Goal: Task Accomplishment & Management: Use online tool/utility

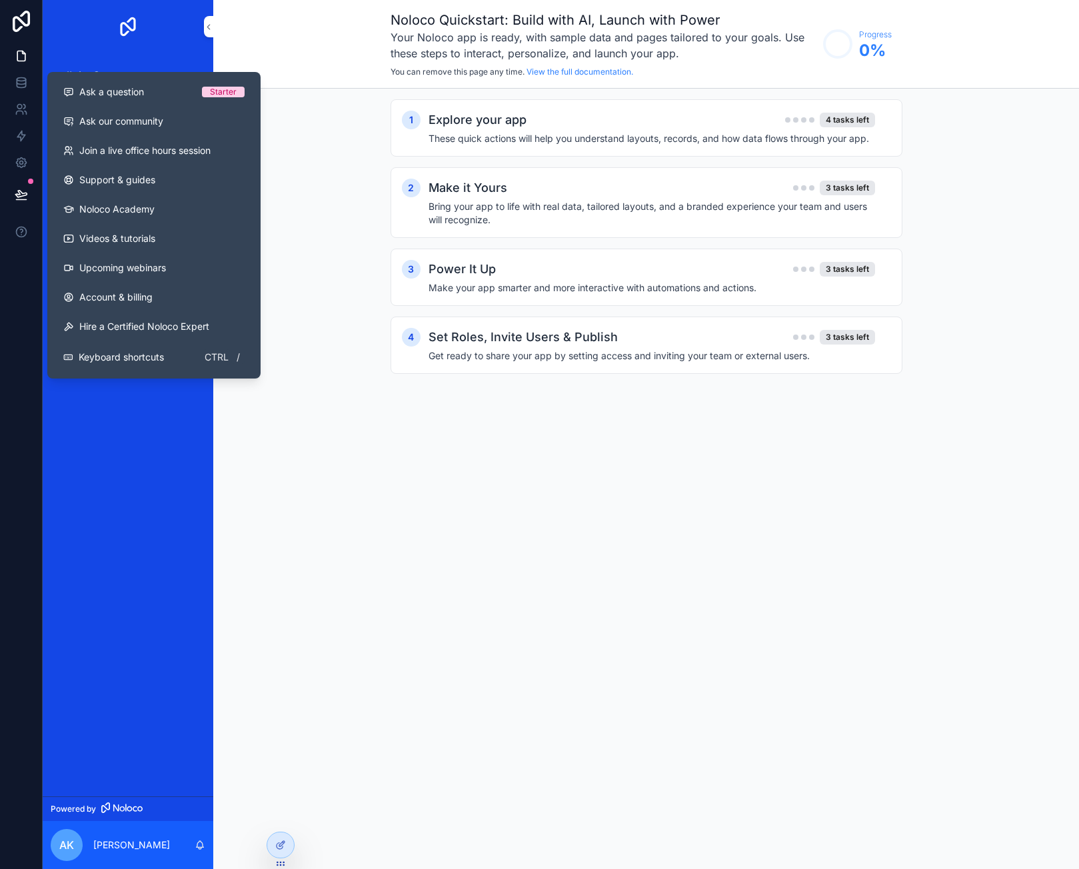
drag, startPoint x: 176, startPoint y: 459, endPoint x: 164, endPoint y: 440, distance: 22.7
click at [176, 459] on div "App Setup Project Task Contact Interaction Workshop Website Page" at bounding box center [128, 424] width 171 height 743
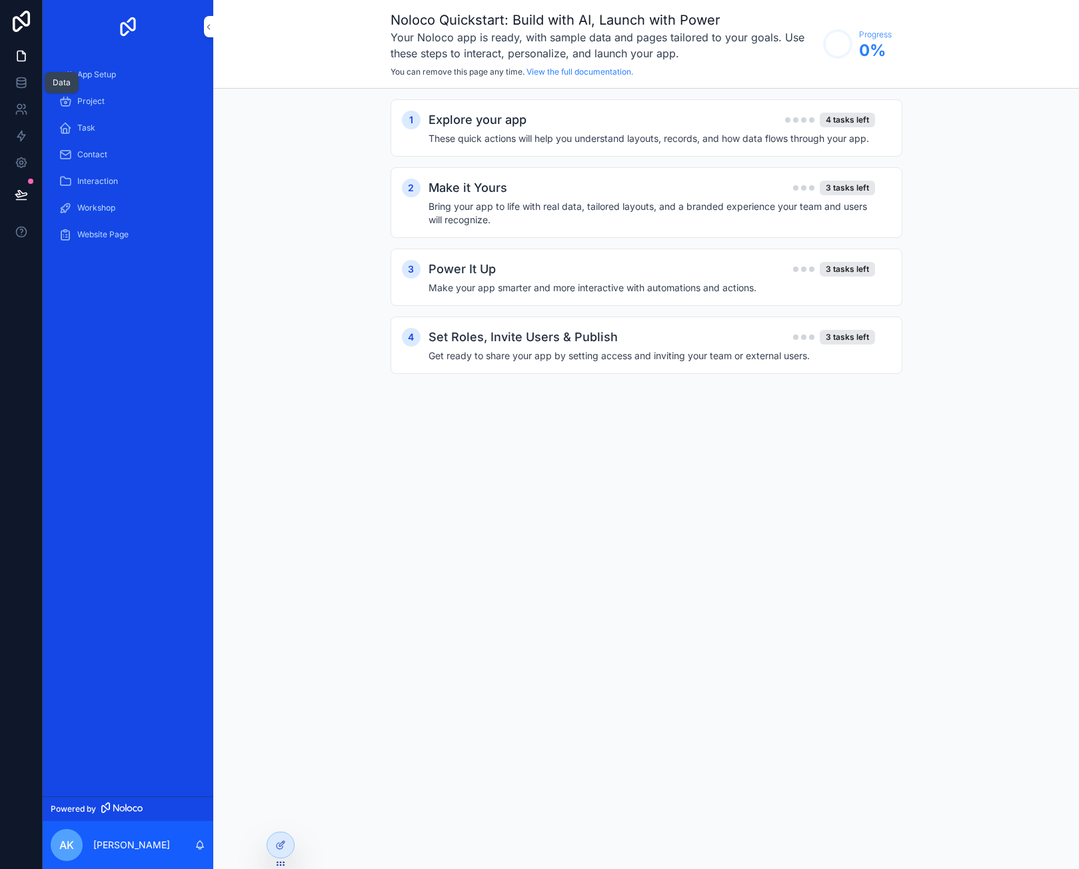
click at [26, 88] on icon at bounding box center [21, 82] width 13 height 13
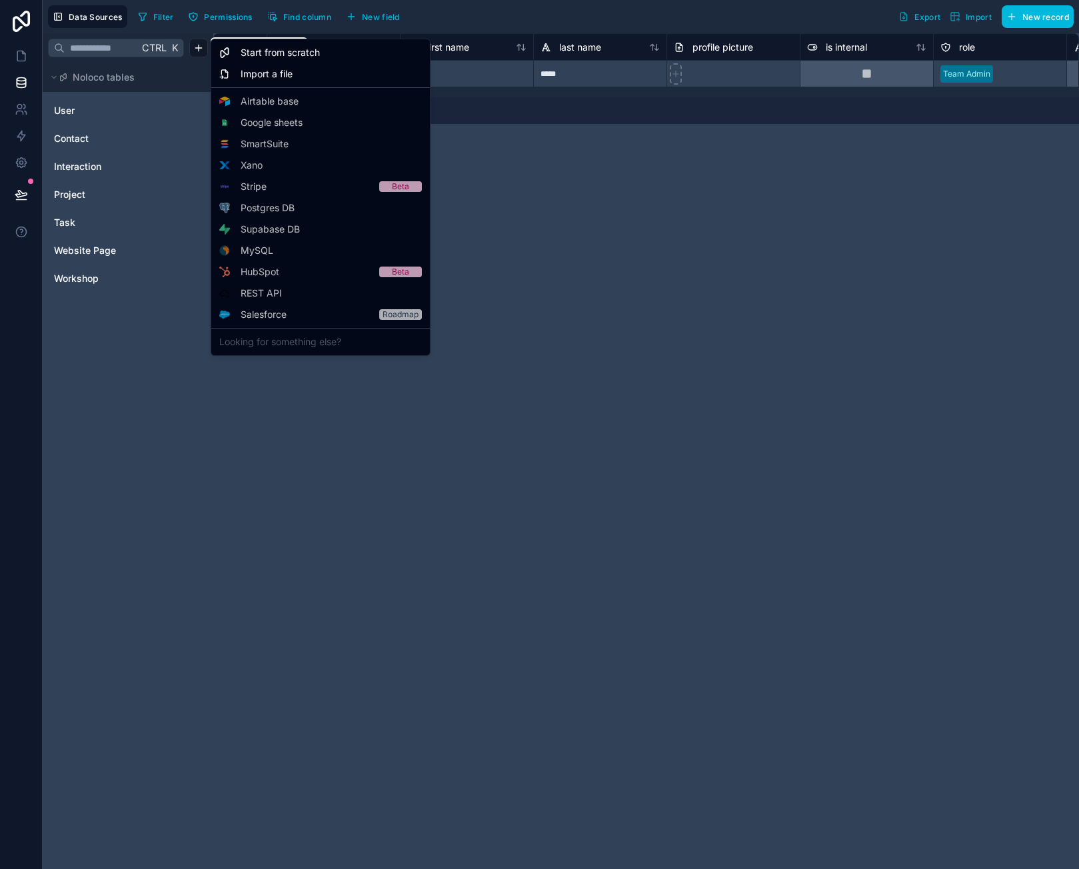
click at [201, 53] on html "**********" at bounding box center [539, 434] width 1079 height 869
click at [0, 0] on icon at bounding box center [0, 0] width 0 height 0
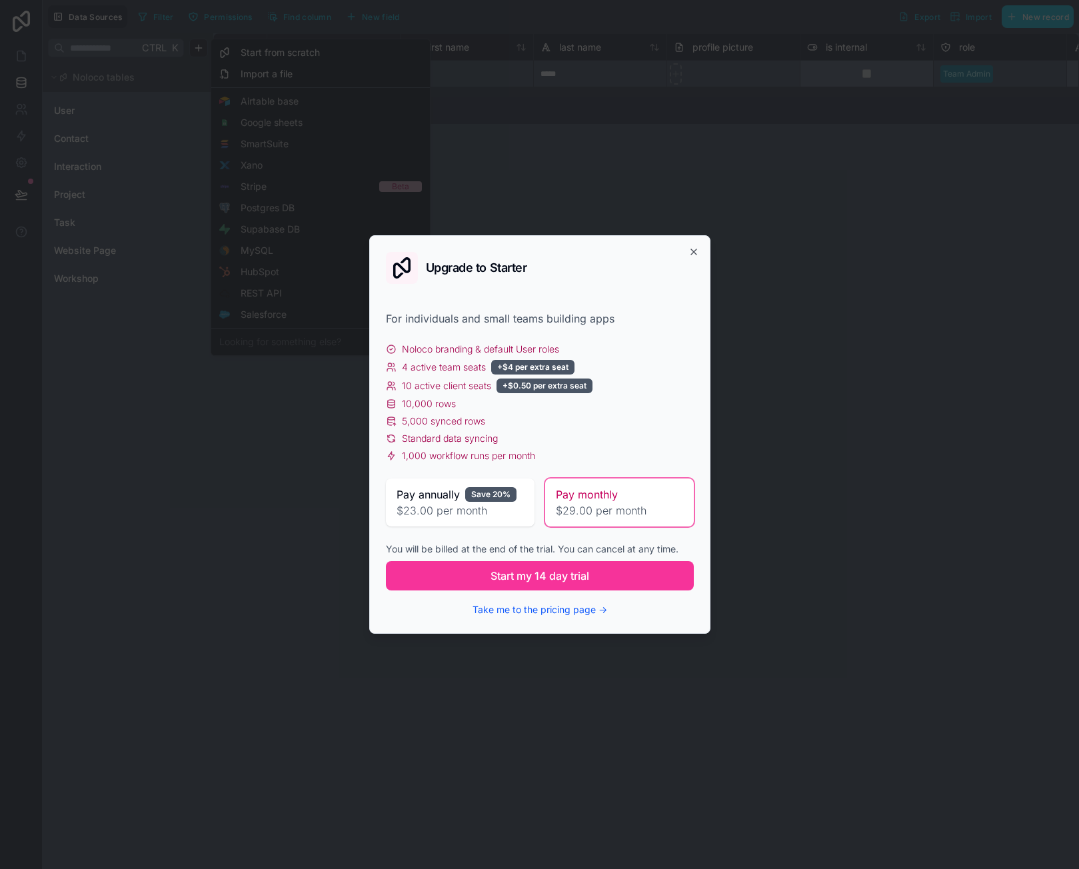
click at [691, 253] on icon "button" at bounding box center [693, 252] width 11 height 11
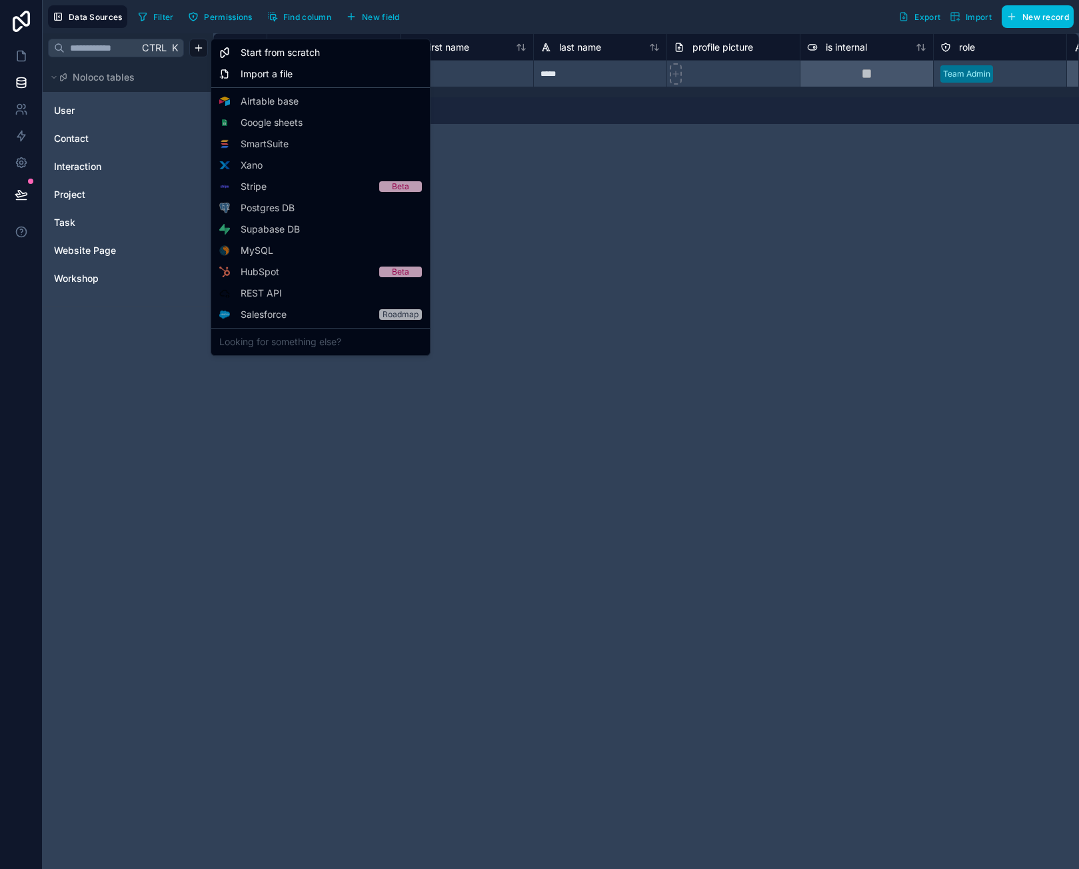
click at [0, 0] on div "Starter" at bounding box center [0, 0] width 0 height 0
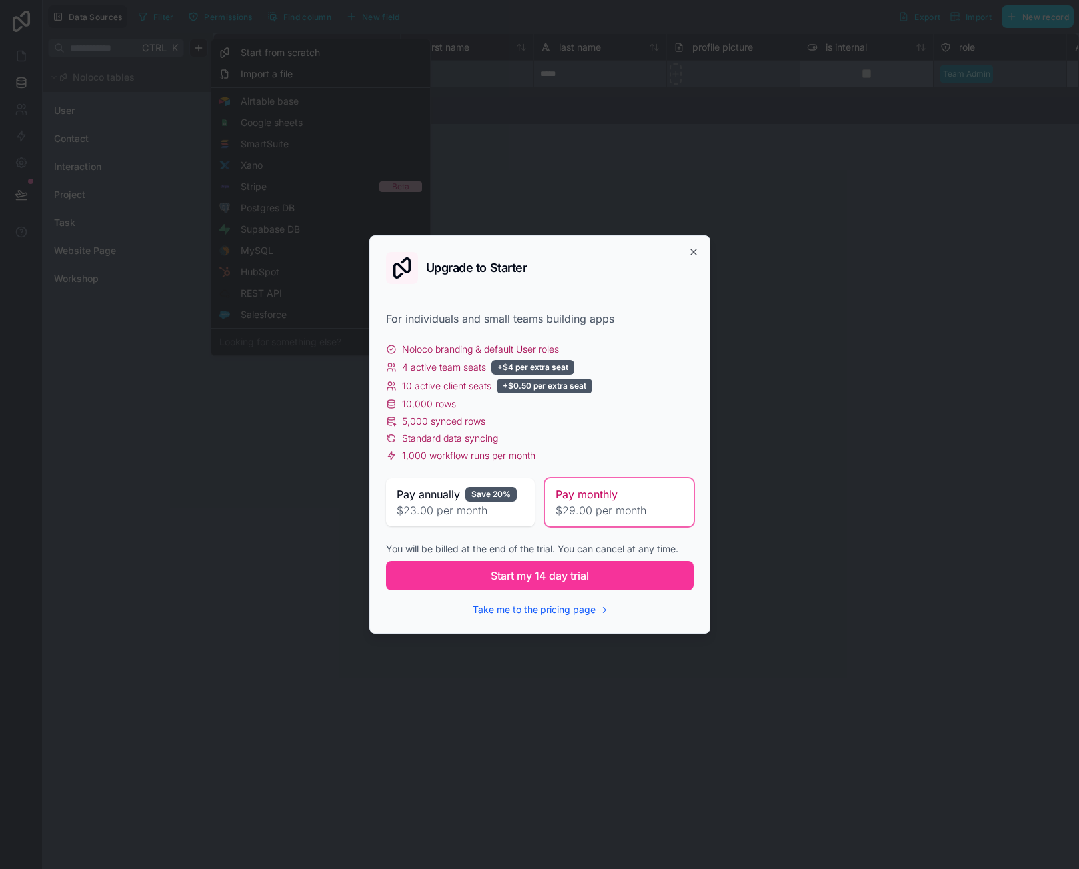
click at [556, 582] on span "Start my 14 day trial" at bounding box center [539, 576] width 99 height 16
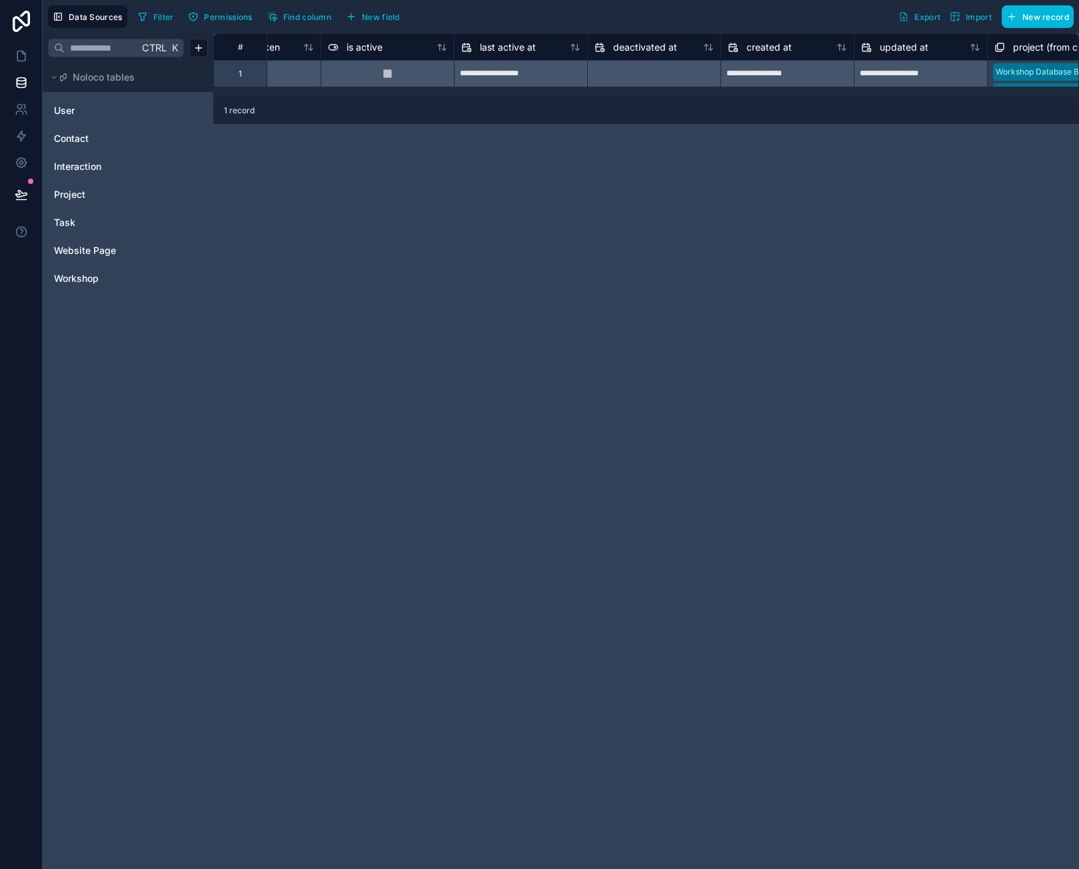
scroll to position [0, 1040]
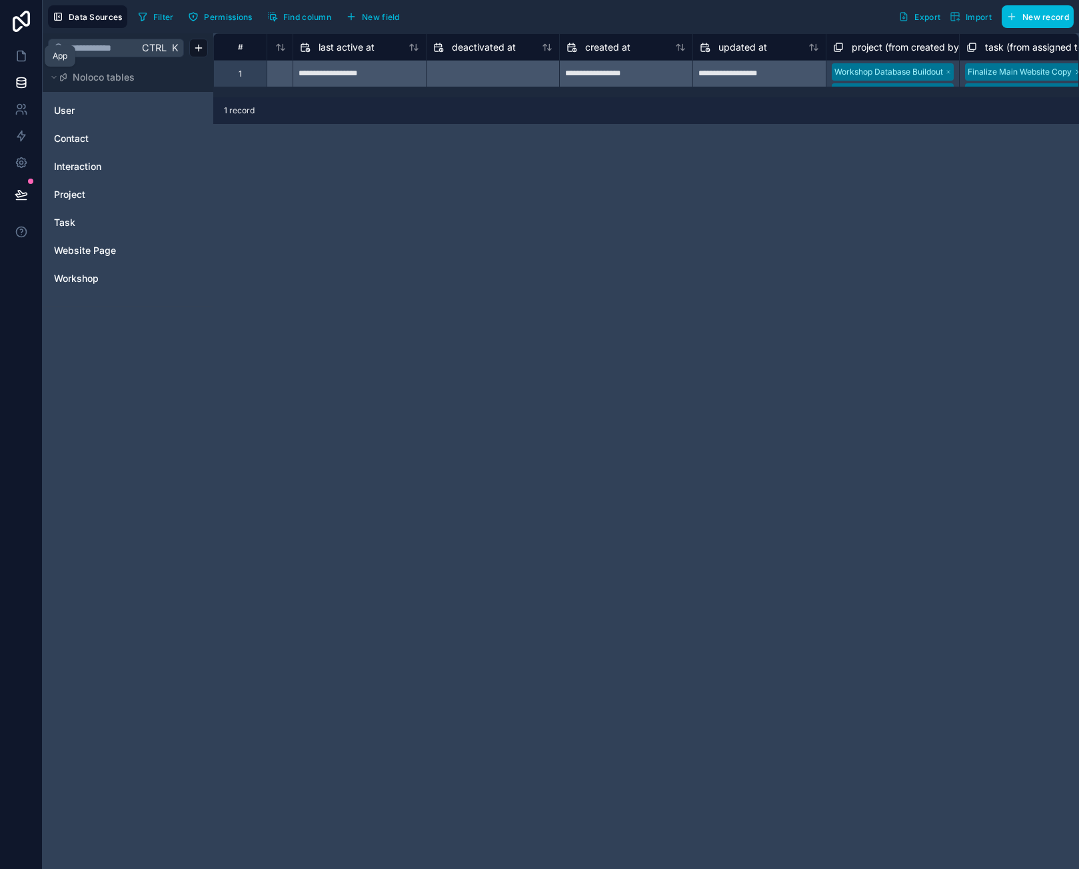
click at [23, 55] on icon at bounding box center [21, 55] width 13 height 13
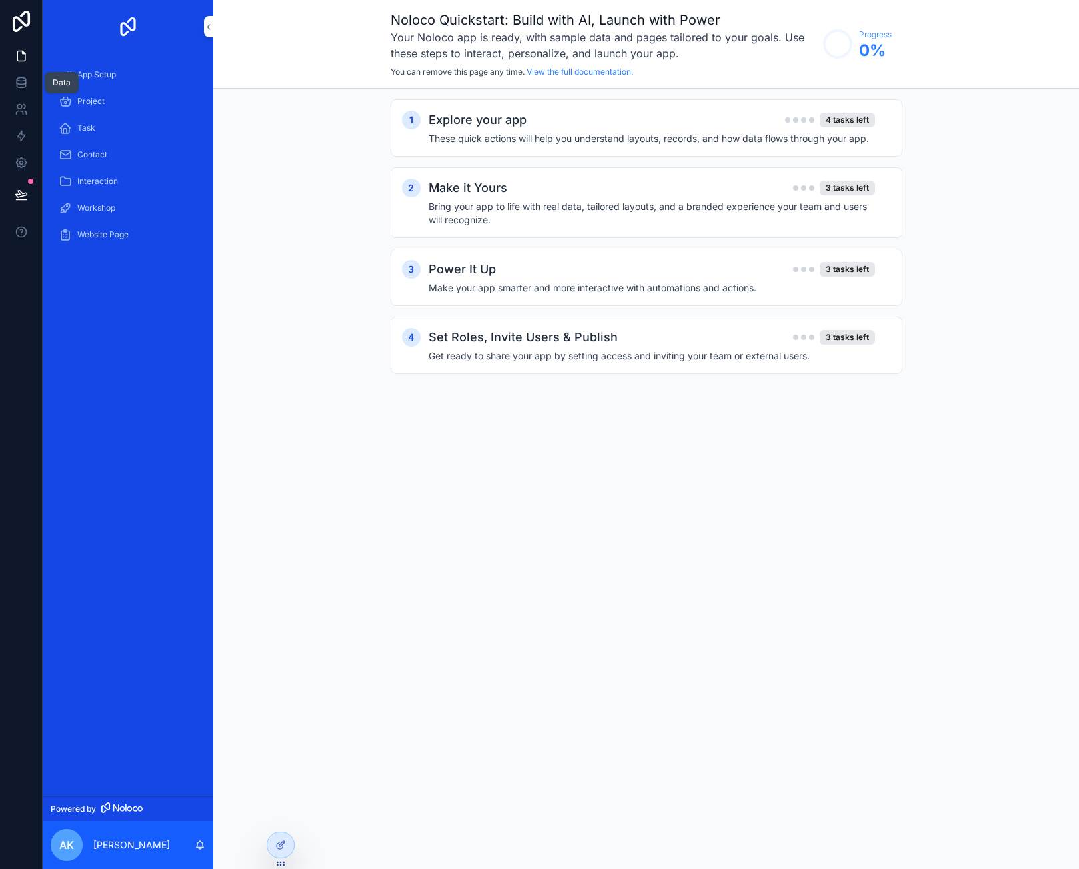
click at [20, 78] on icon at bounding box center [21, 79] width 9 height 3
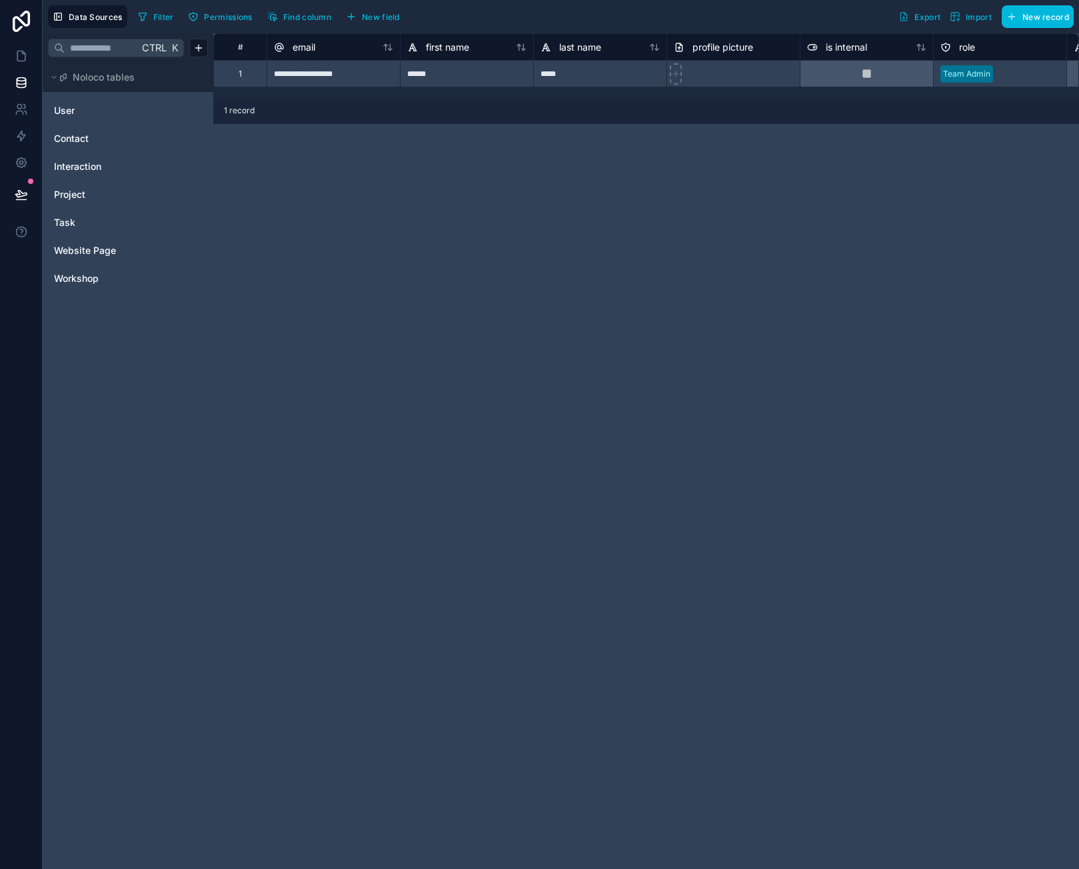
click at [90, 259] on div "Website Page" at bounding box center [128, 250] width 160 height 21
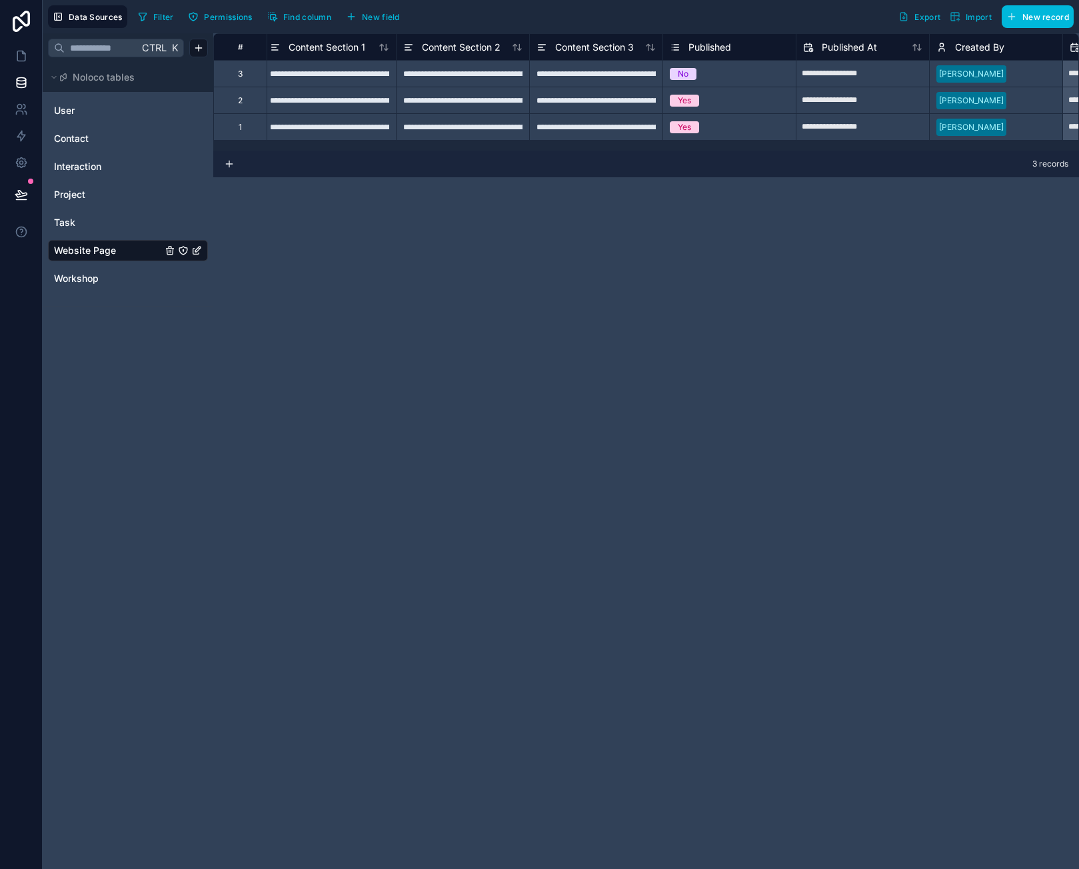
scroll to position [0, 400]
click at [333, 83] on div "**********" at bounding box center [333, 73] width 133 height 27
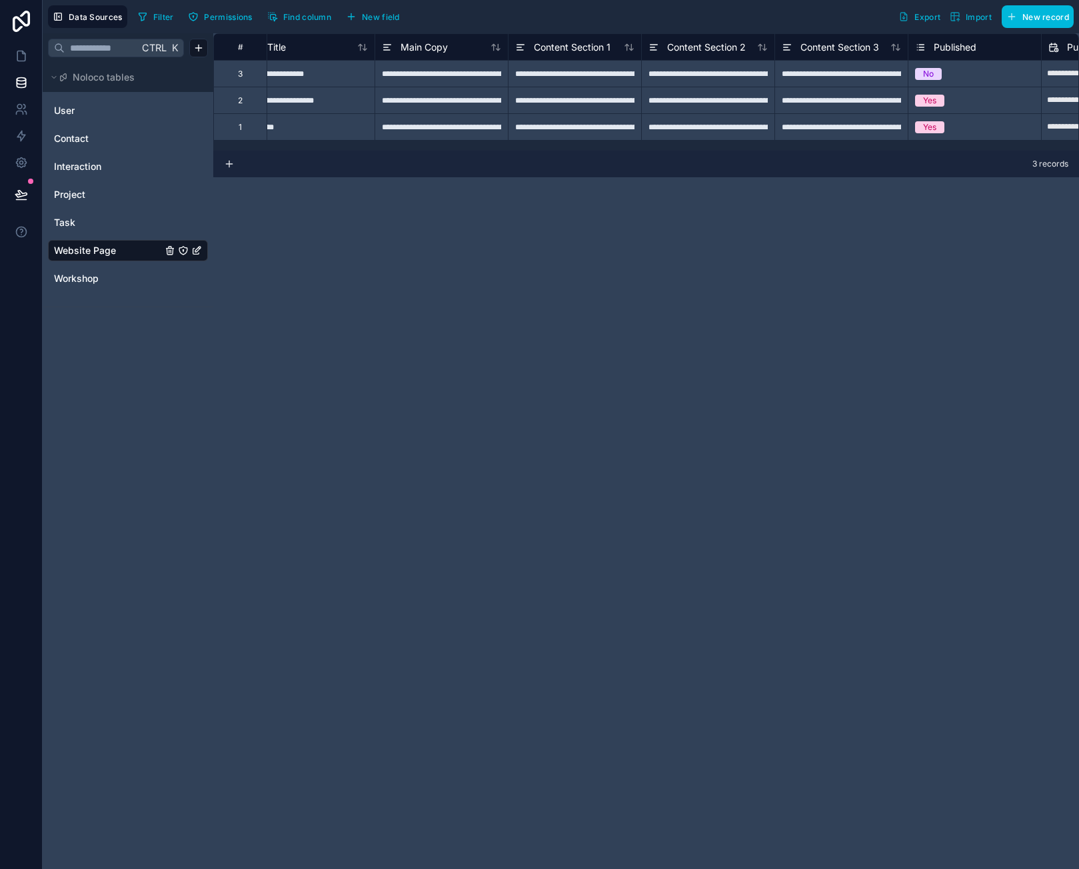
scroll to position [0, 0]
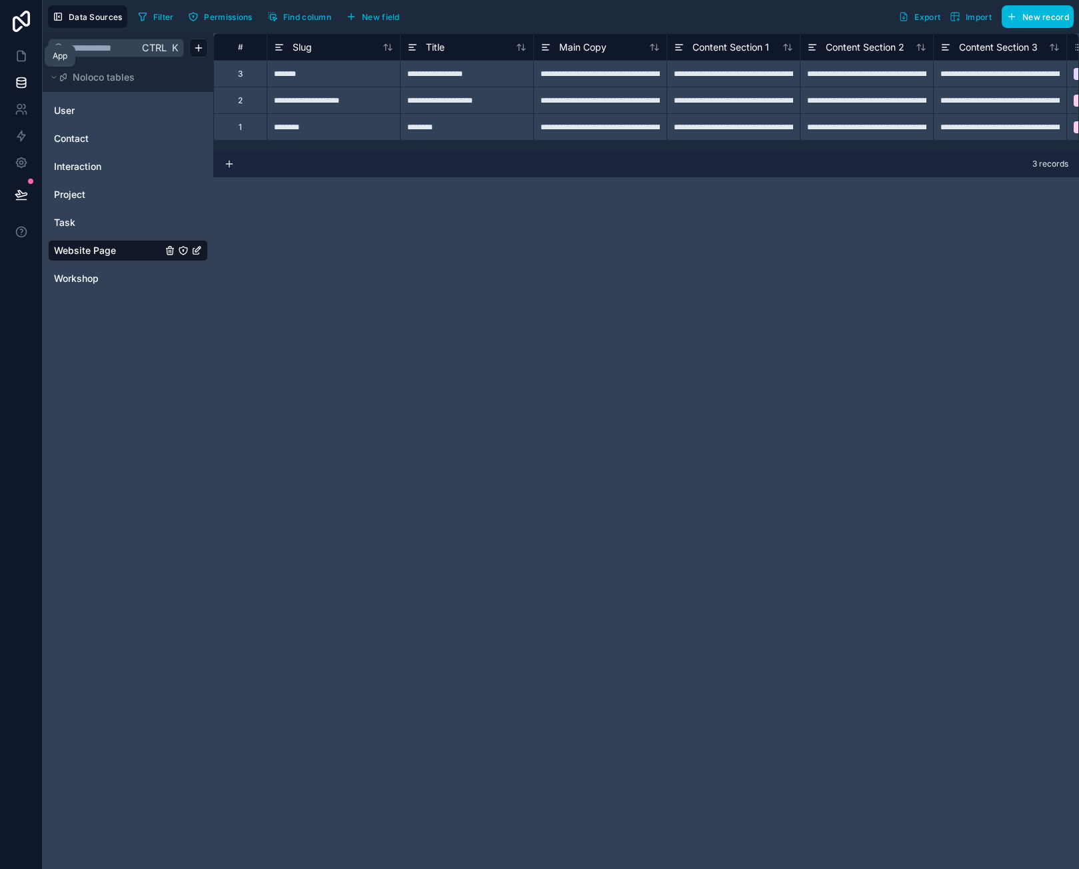
click at [29, 51] on link at bounding box center [21, 56] width 42 height 27
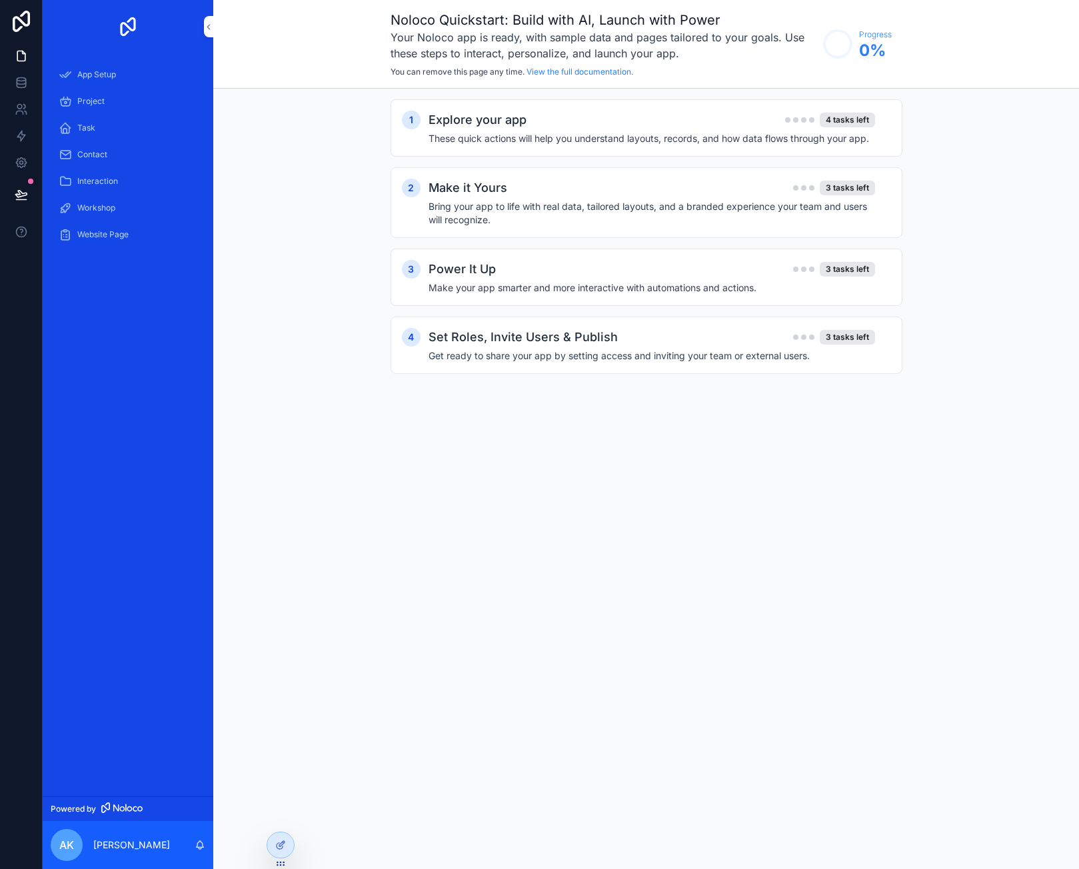
click at [103, 70] on span "App Setup" at bounding box center [96, 74] width 39 height 11
click at [105, 203] on span "Workshop" at bounding box center [96, 208] width 38 height 11
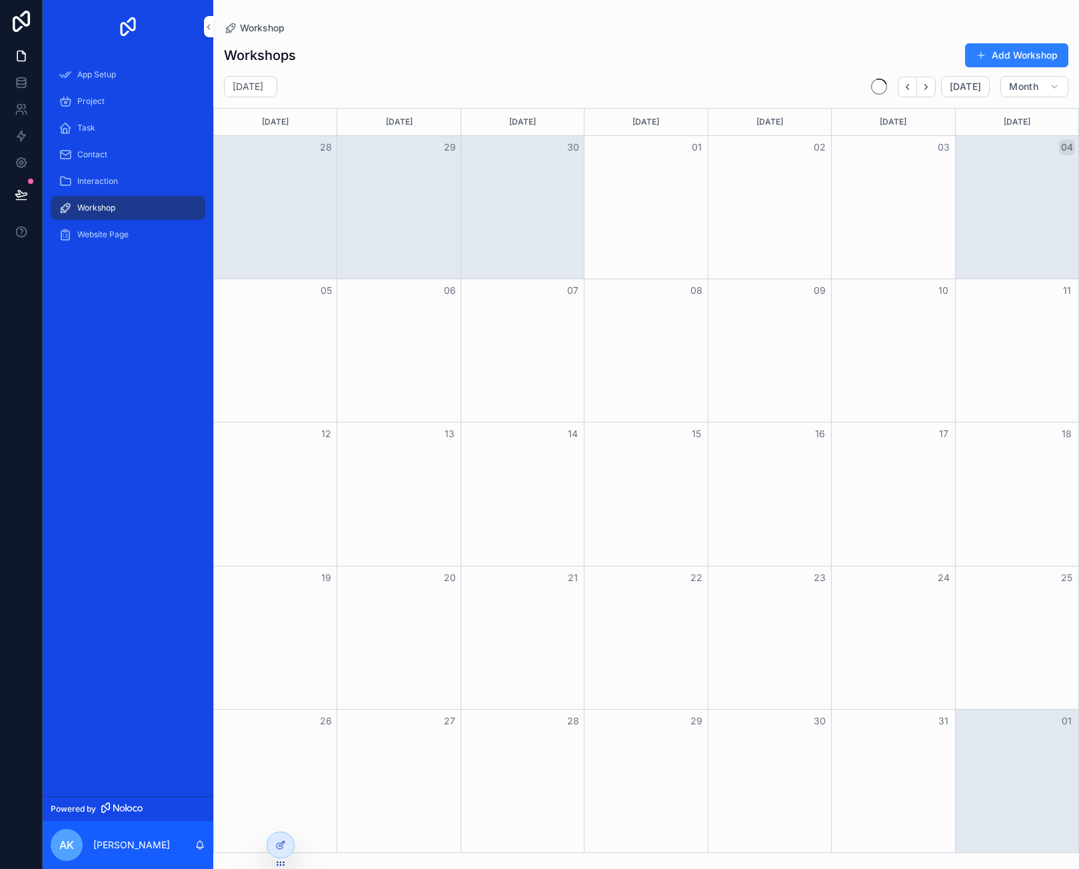
click at [125, 235] on span "Website Page" at bounding box center [102, 234] width 51 height 11
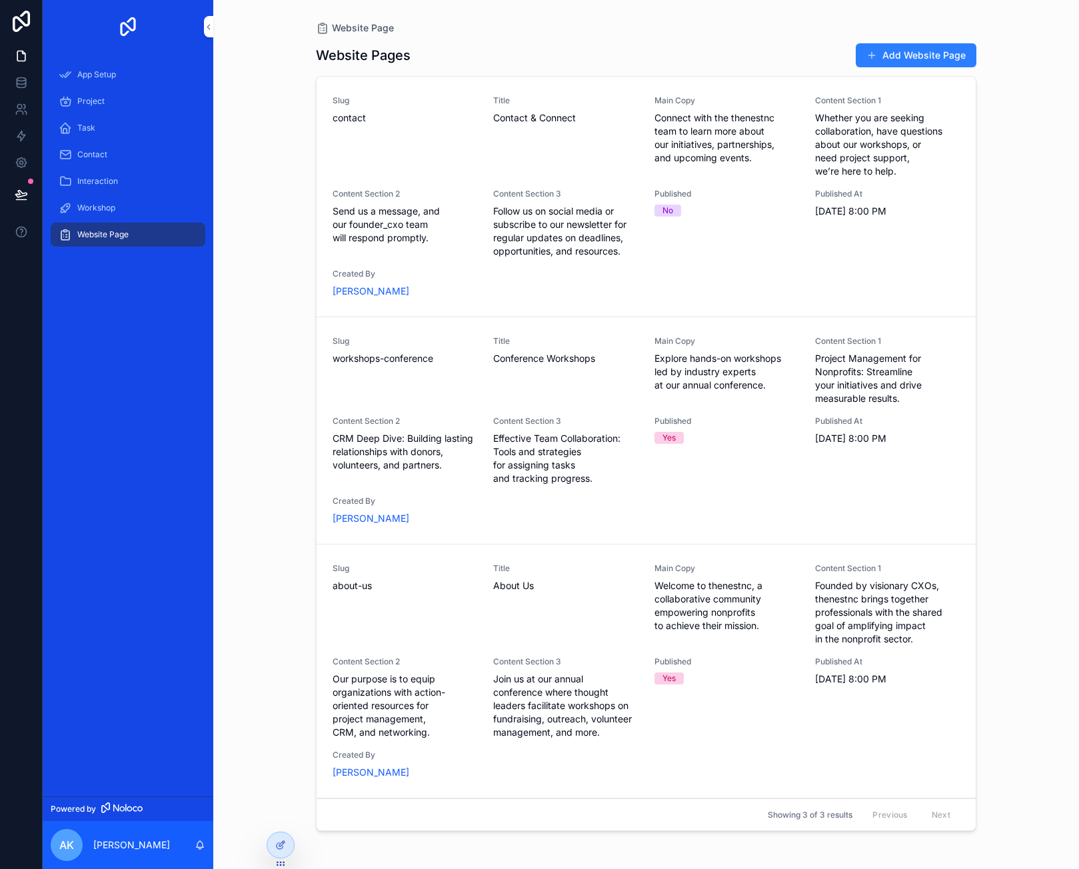
click at [789, 159] on span "Connect with the thenestnc team to learn more about our initiatives, partnershi…" at bounding box center [726, 137] width 145 height 53
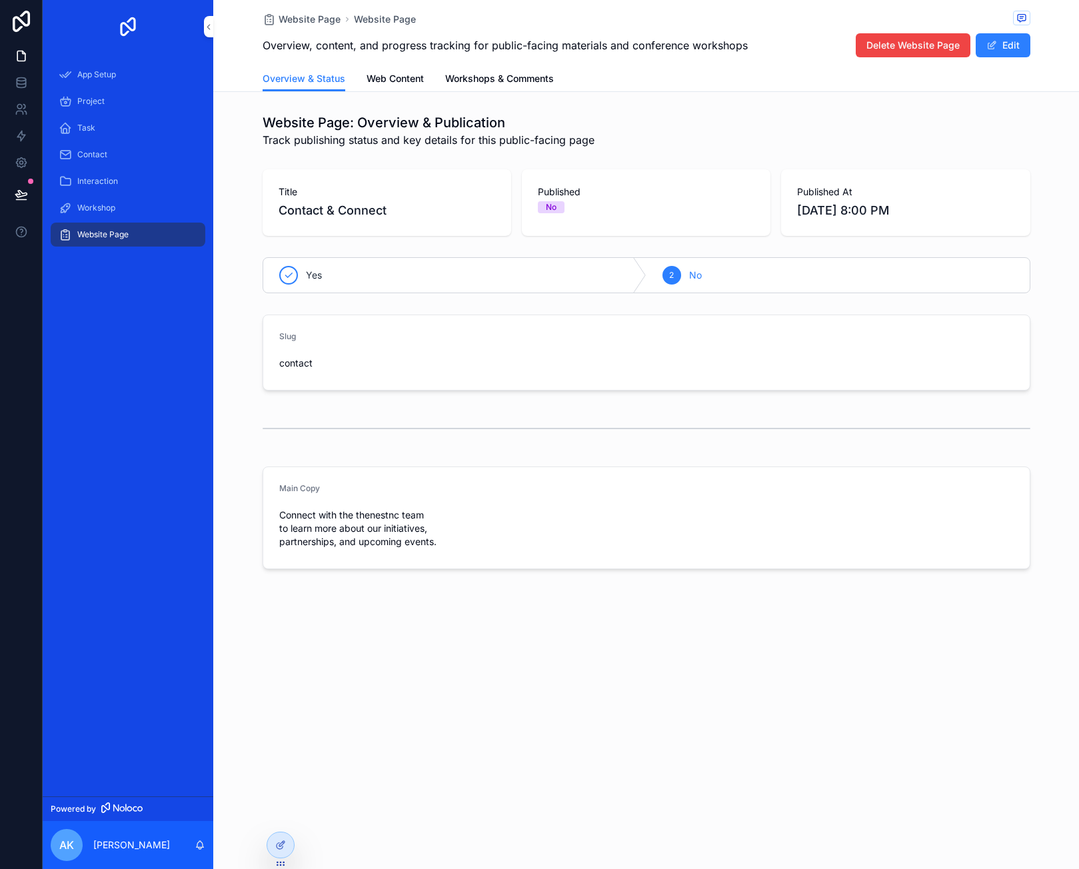
click at [381, 560] on form "Main Copy Connect with the thenestnc team to learn more about our initiatives, …" at bounding box center [646, 517] width 766 height 101
click at [364, 528] on span "Connect with the thenestnc team to learn more about our initiatives, partnershi…" at bounding box center [367, 528] width 176 height 40
click at [1010, 48] on button "Edit" at bounding box center [1003, 45] width 55 height 24
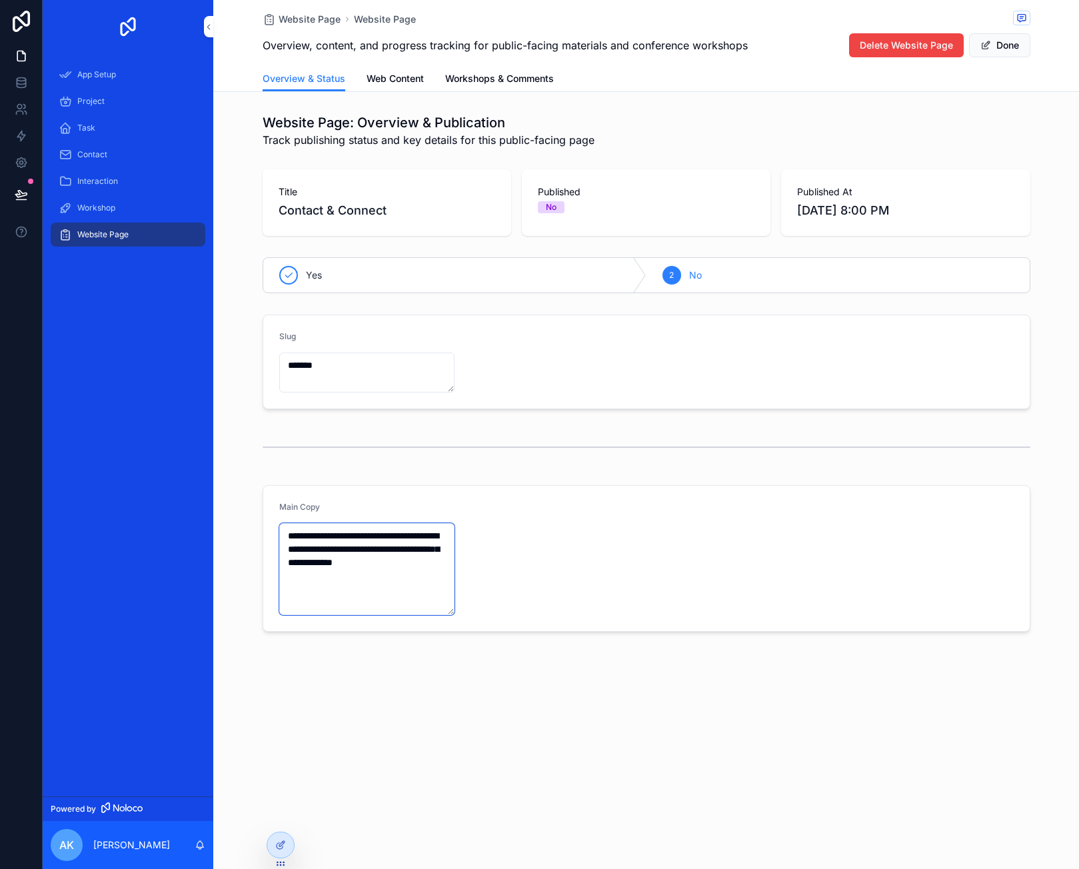
click at [367, 539] on textarea "**********" at bounding box center [367, 569] width 176 height 92
drag, startPoint x: 450, startPoint y: 612, endPoint x: 602, endPoint y: 716, distance: 183.9
click at [640, 744] on form "**********" at bounding box center [646, 625] width 766 height 279
click at [326, 614] on textarea "**********" at bounding box center [367, 635] width 176 height 224
click at [321, 574] on textarea "**********" at bounding box center [367, 635] width 176 height 224
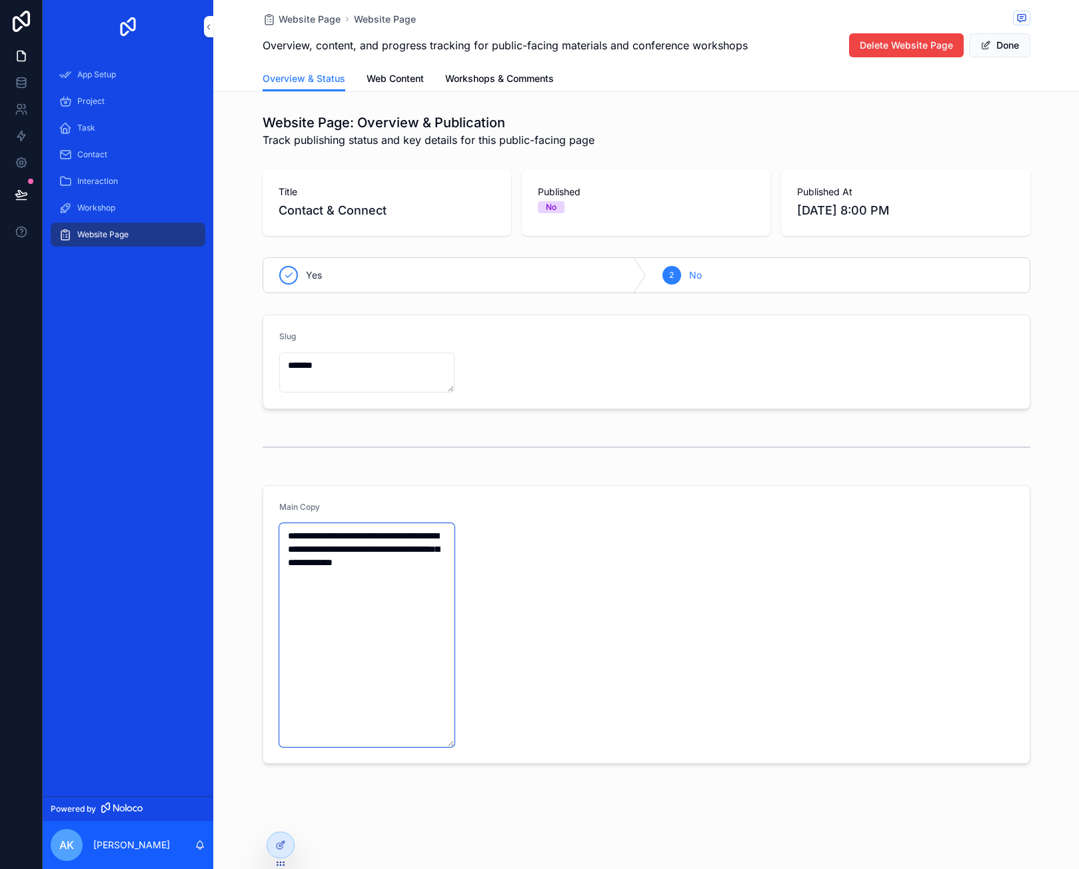
drag, startPoint x: 311, startPoint y: 564, endPoint x: 299, endPoint y: 546, distance: 21.8
click at [309, 562] on textarea "**********" at bounding box center [367, 635] width 176 height 224
drag, startPoint x: 299, startPoint y: 546, endPoint x: 329, endPoint y: 538, distance: 30.9
click at [301, 543] on textarea "**********" at bounding box center [367, 635] width 176 height 224
click at [456, 566] on form "**********" at bounding box center [646, 624] width 766 height 277
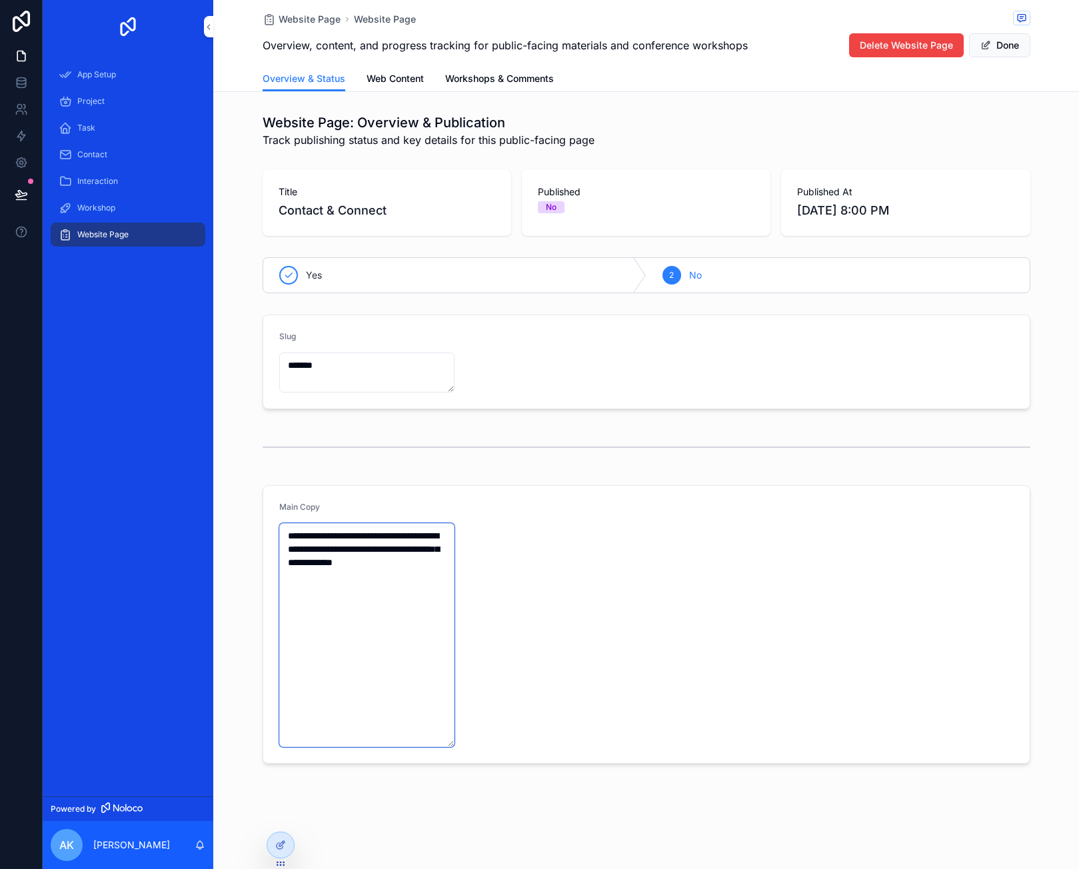
click at [444, 563] on textarea "**********" at bounding box center [367, 635] width 176 height 224
click at [394, 81] on span "Web Content" at bounding box center [394, 78] width 57 height 13
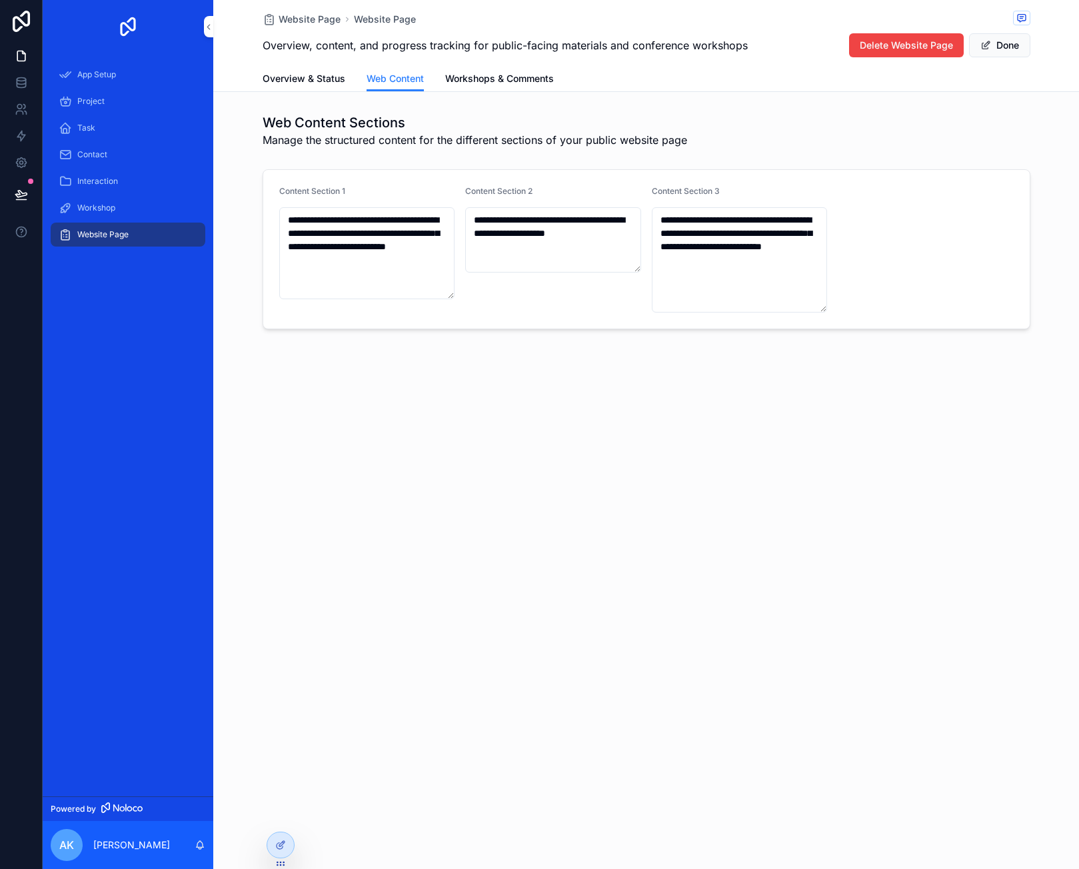
click at [316, 72] on span "Overview & Status" at bounding box center [304, 78] width 83 height 13
drag, startPoint x: 185, startPoint y: 241, endPoint x: 241, endPoint y: 241, distance: 56.0
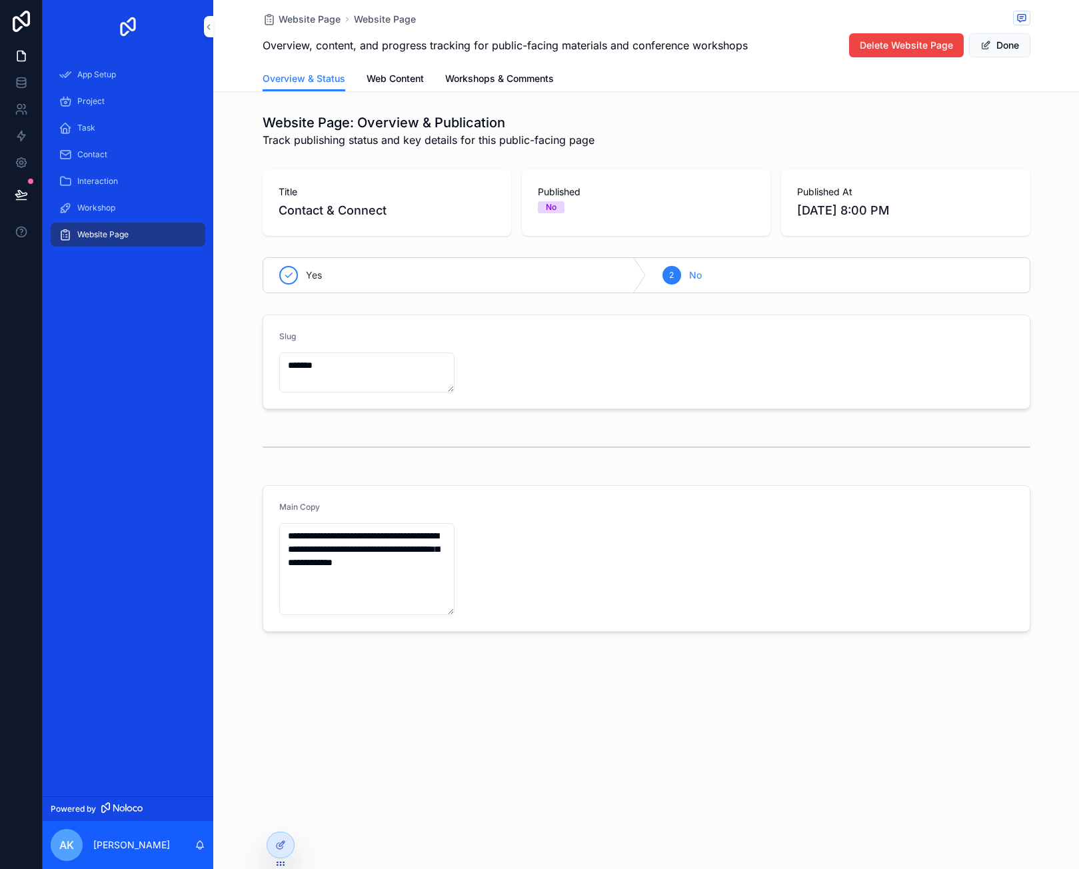
click at [125, 236] on span "Website Page" at bounding box center [102, 234] width 51 height 11
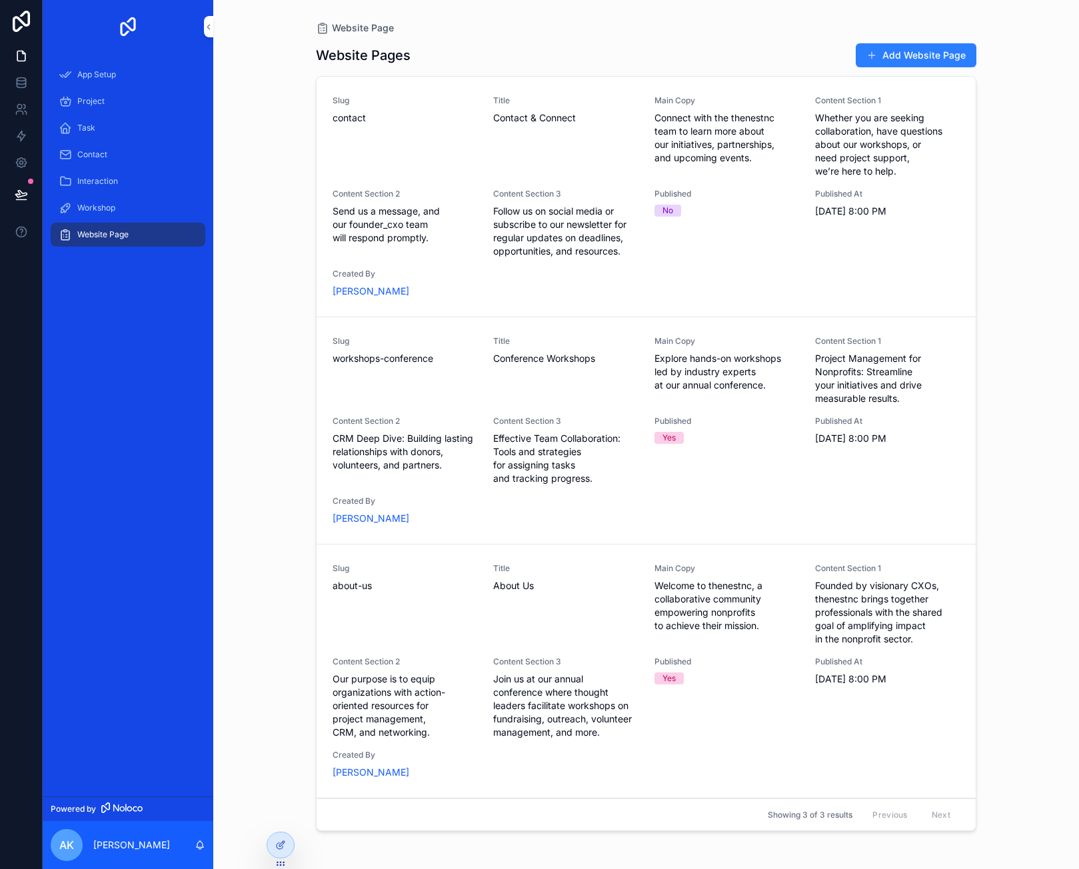
click at [99, 75] on span "App Setup" at bounding box center [96, 74] width 39 height 11
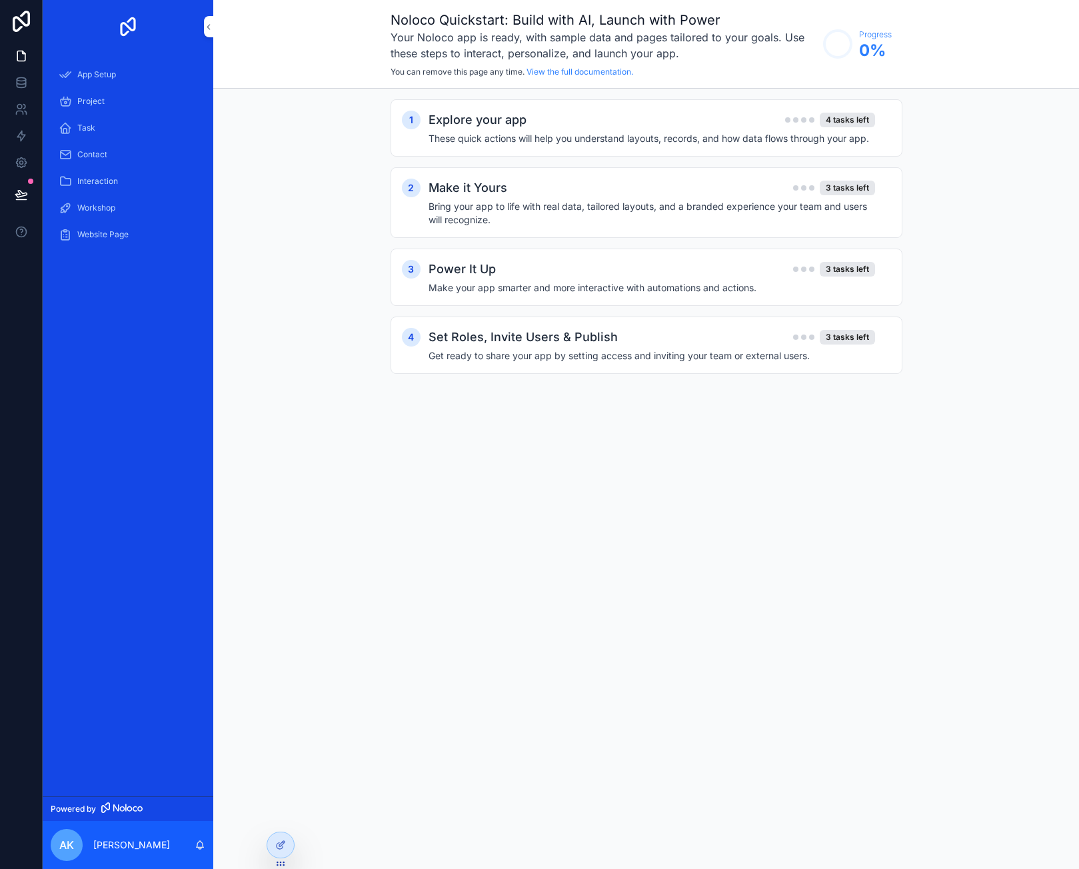
click at [117, 237] on span "Website Page" at bounding box center [102, 234] width 51 height 11
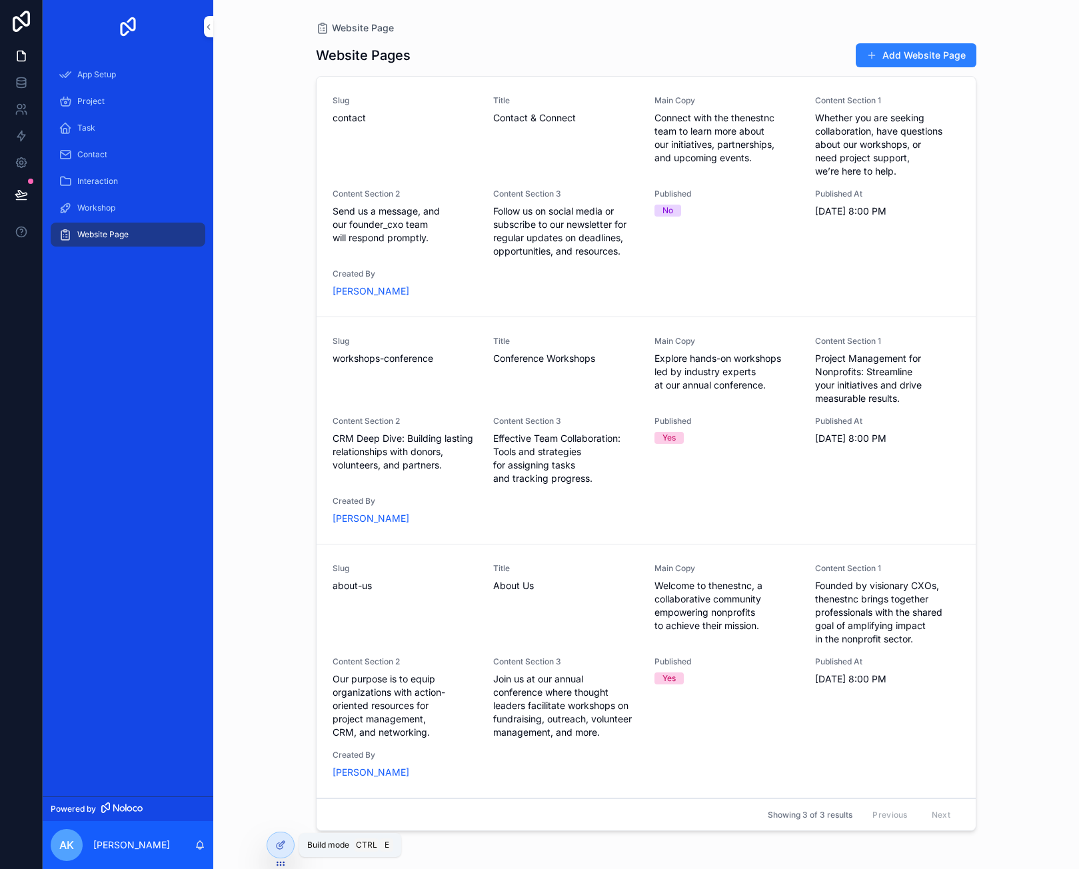
click at [282, 846] on icon at bounding box center [280, 845] width 11 height 11
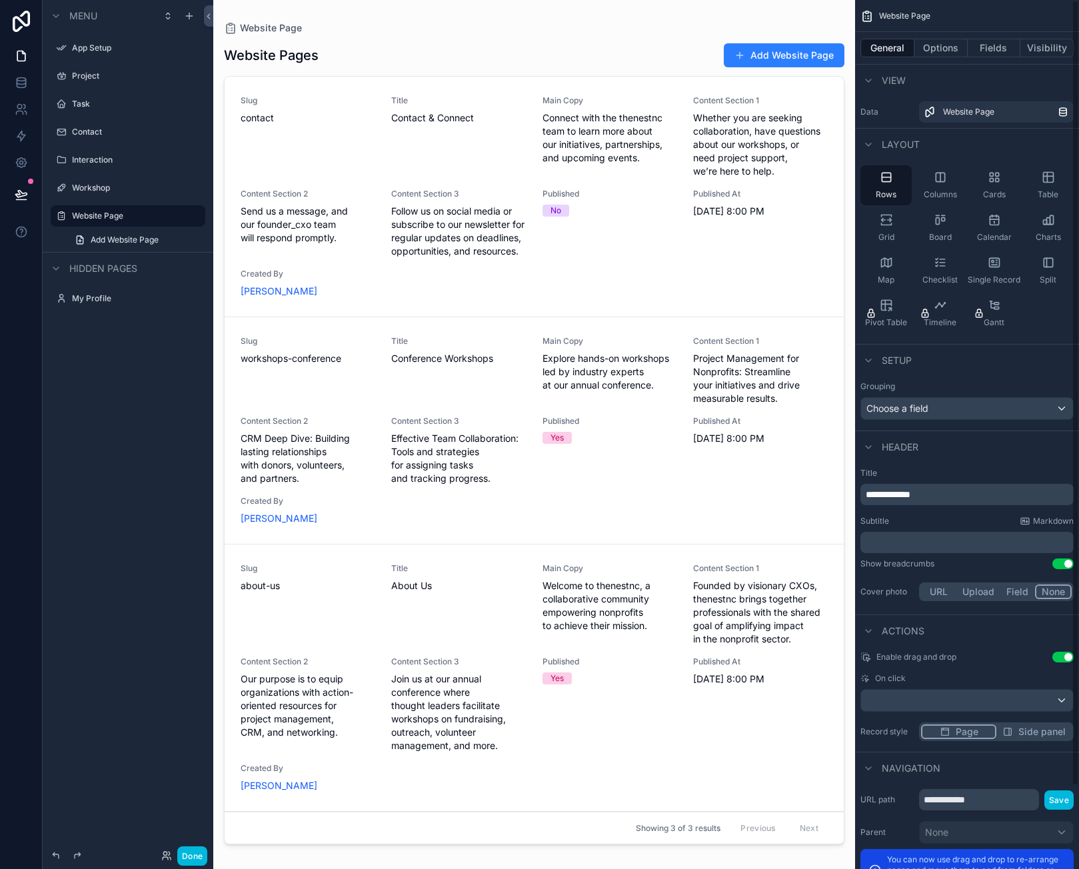
click at [640, 267] on div "scrollable content" at bounding box center [534, 426] width 642 height 853
click at [618, 27] on div "Website Page" at bounding box center [534, 27] width 620 height 13
click at [898, 401] on div "Choose a field" at bounding box center [967, 408] width 212 height 21
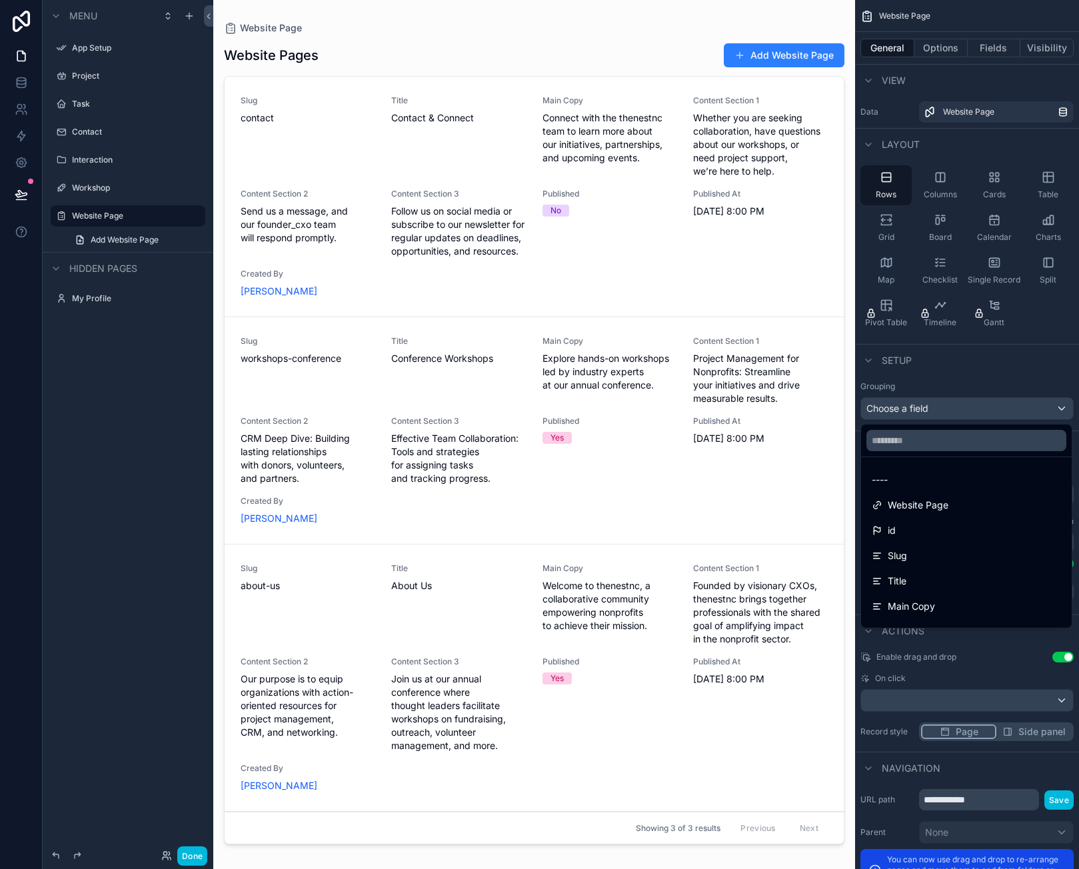
click at [898, 401] on div "scrollable content" at bounding box center [539, 434] width 1079 height 869
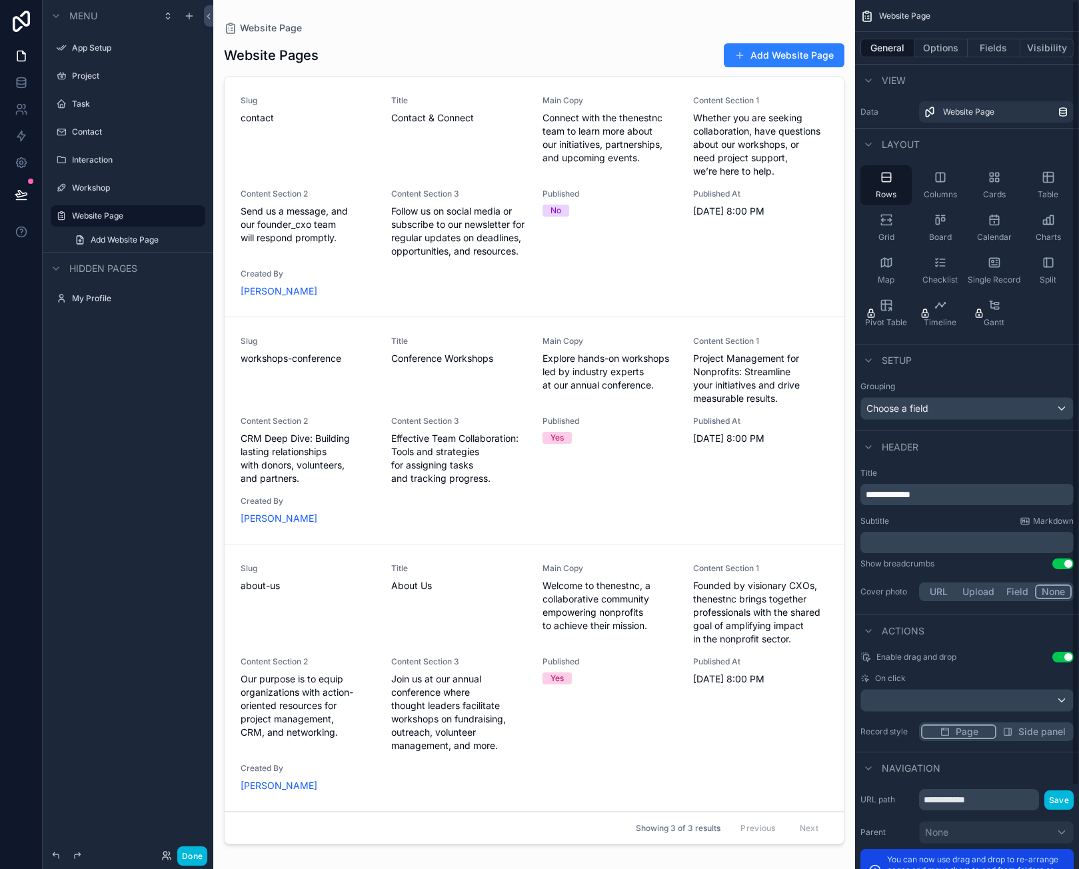
click at [430, 219] on span "Follow us on social media or subscribe to our newsletter for regular updates on…" at bounding box center [458, 231] width 135 height 53
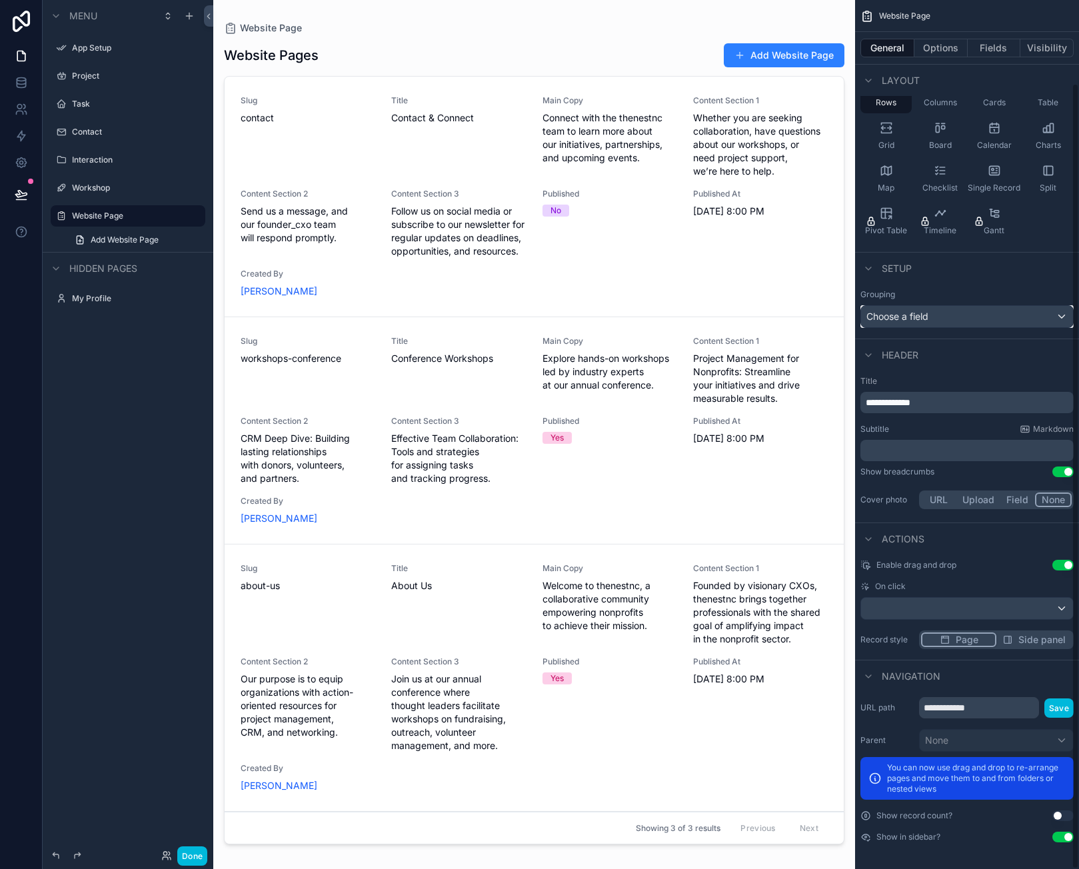
click at [943, 317] on div "Choose a field" at bounding box center [967, 316] width 212 height 21
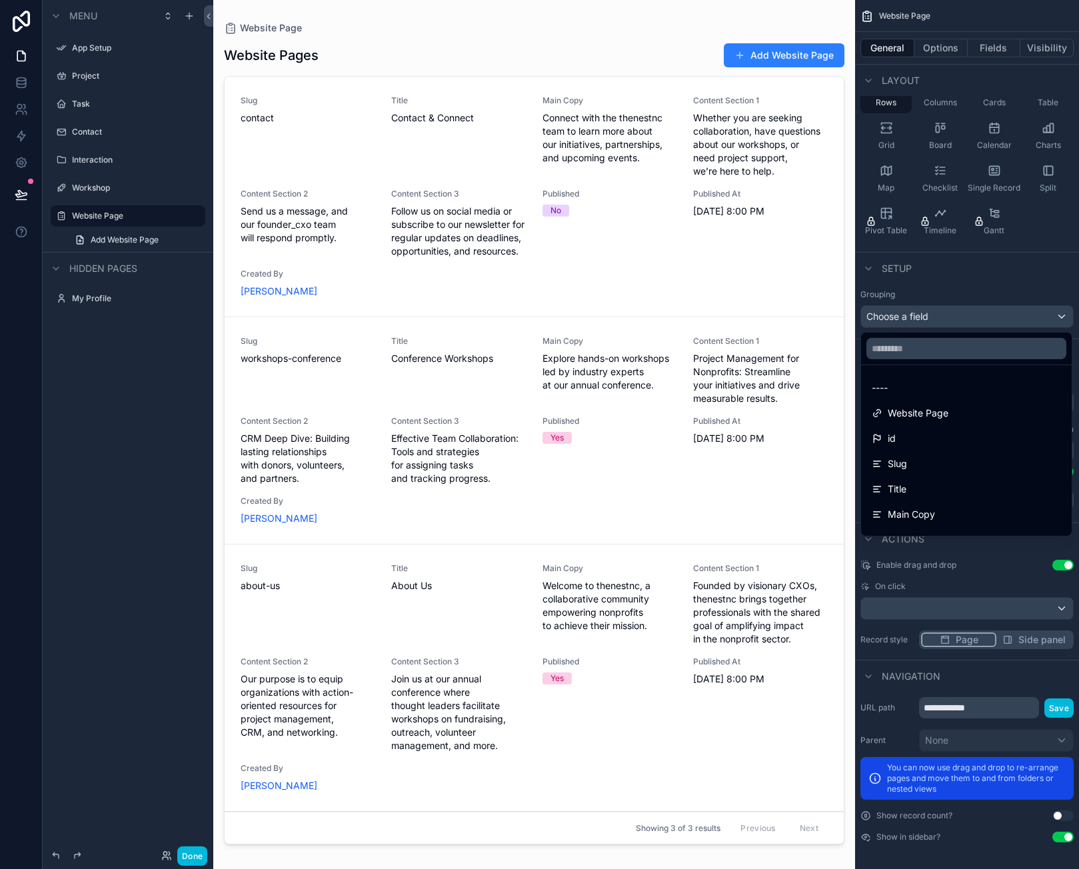
click at [943, 317] on div "scrollable content" at bounding box center [539, 434] width 1079 height 869
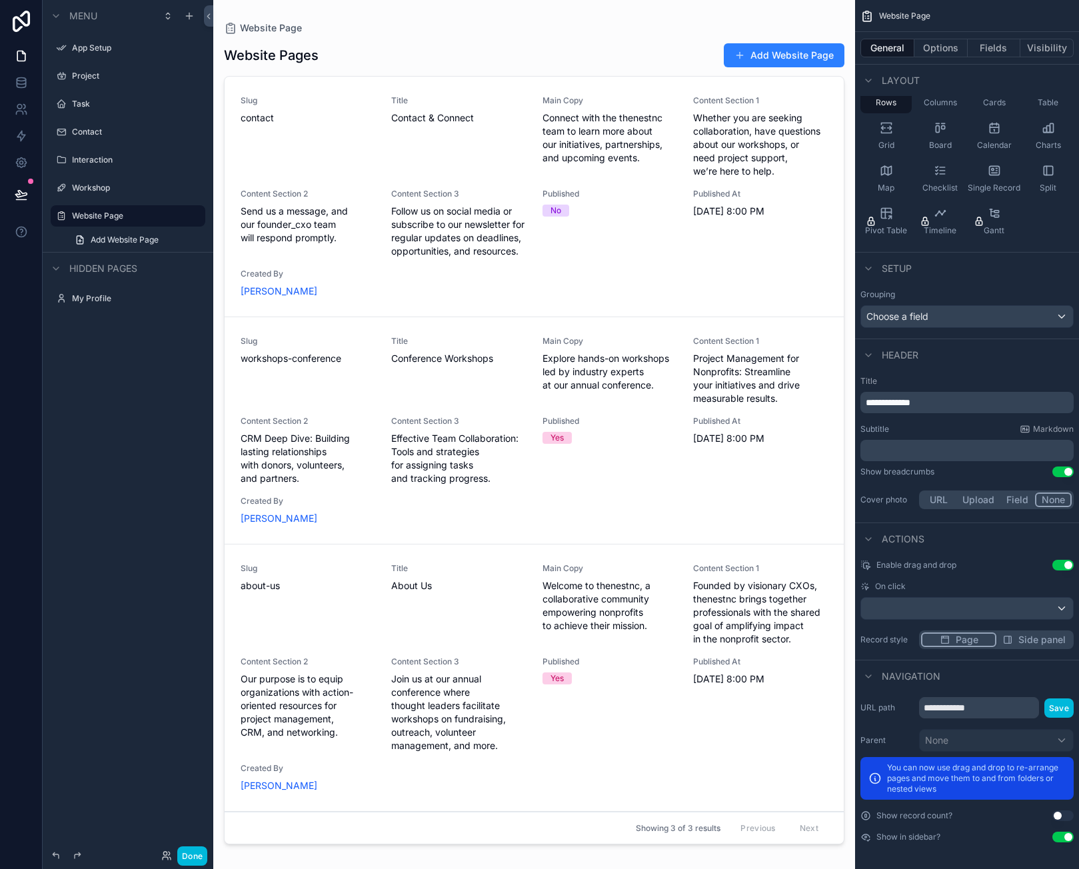
click at [656, 249] on div "Published No" at bounding box center [609, 223] width 135 height 69
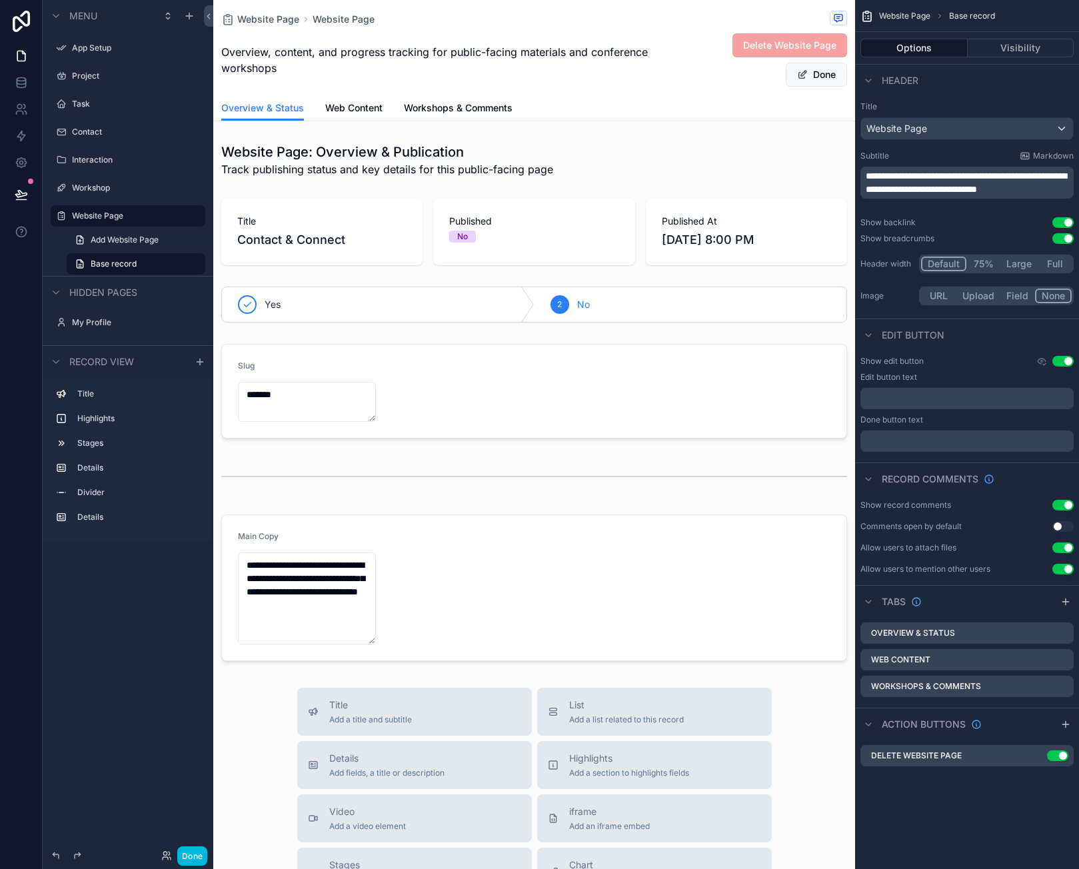
click at [315, 599] on div "scrollable content" at bounding box center [534, 587] width 642 height 157
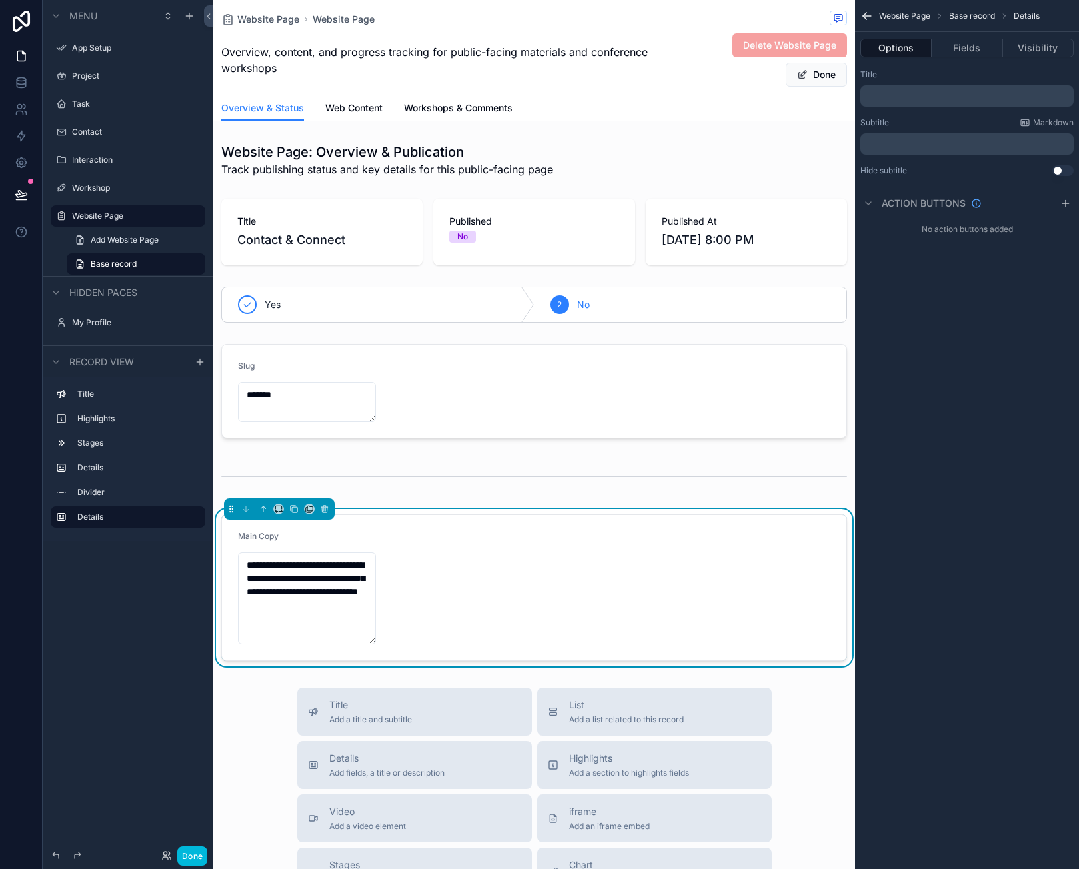
click at [451, 581] on form "**********" at bounding box center [534, 587] width 624 height 145
click at [143, 634] on div "Menu App Setup Project Task Contact Interaction Workshop Website Page Add Websi…" at bounding box center [128, 426] width 171 height 853
click at [202, 362] on icon "scrollable content" at bounding box center [200, 362] width 6 height 0
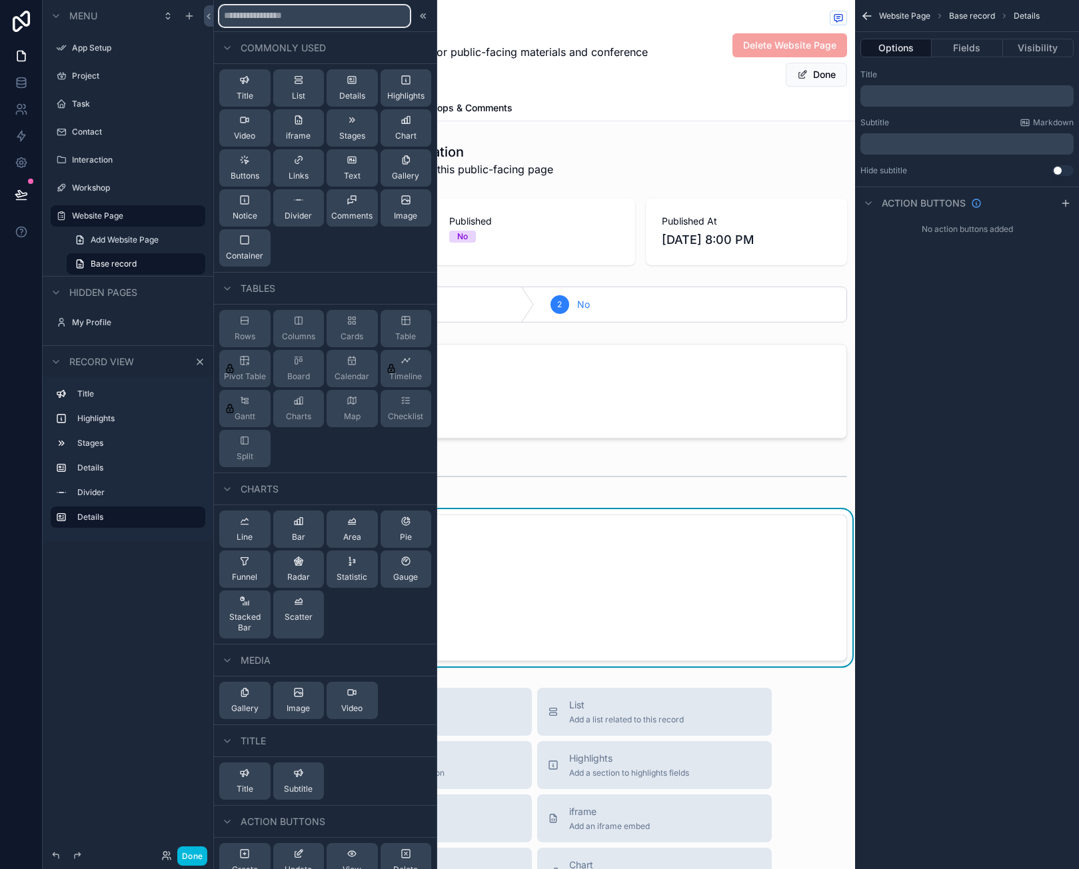
click at [312, 13] on input "text" at bounding box center [314, 15] width 191 height 21
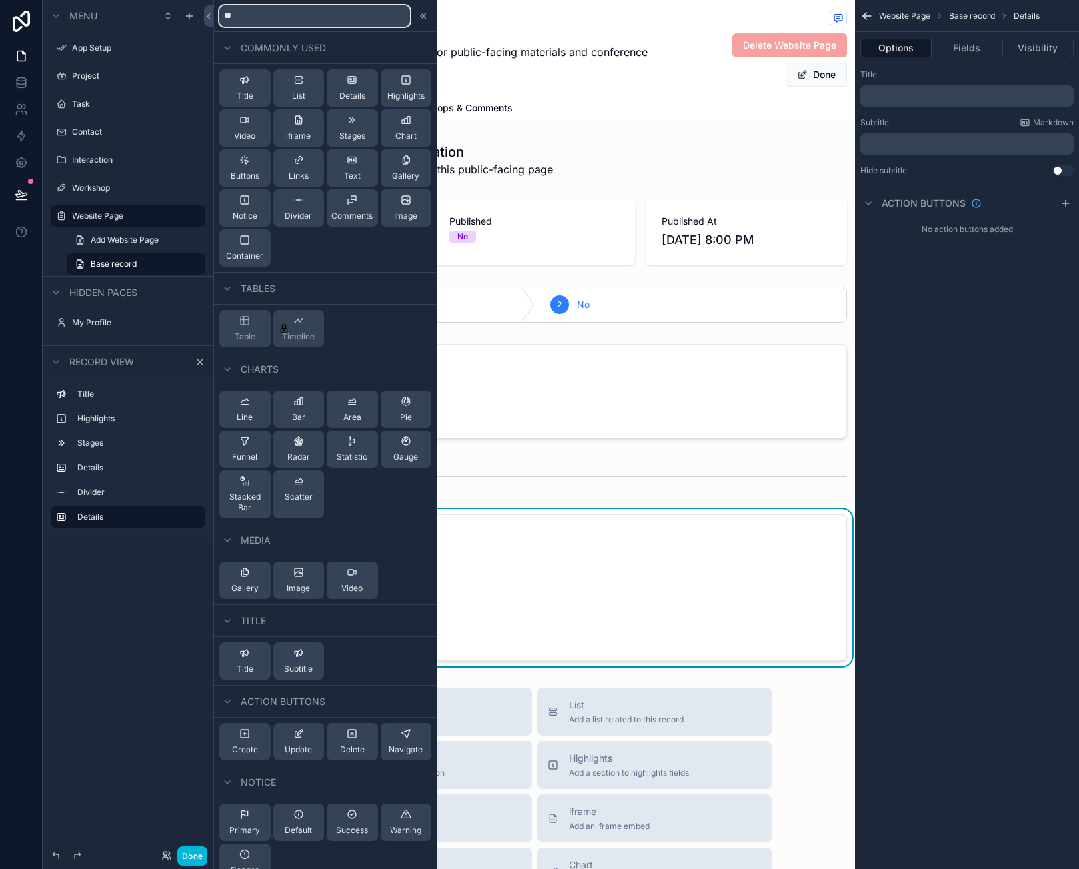
type input "*"
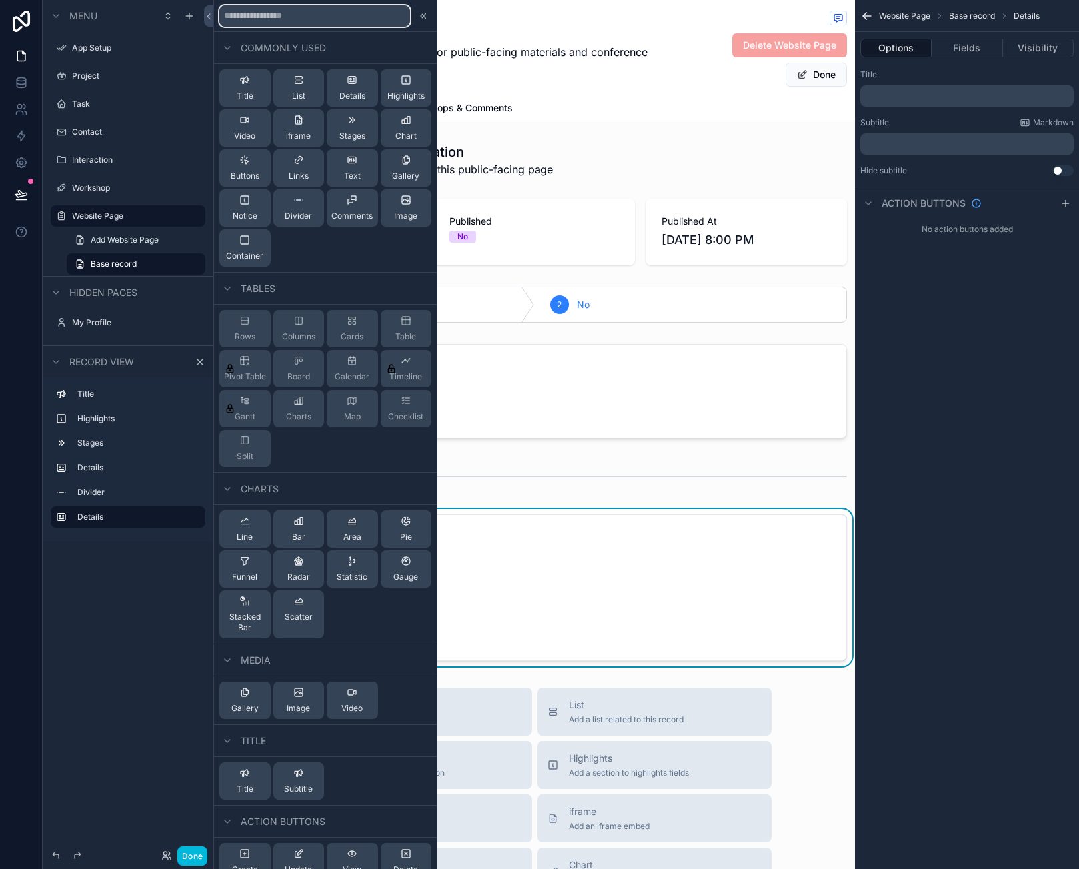
type input "*"
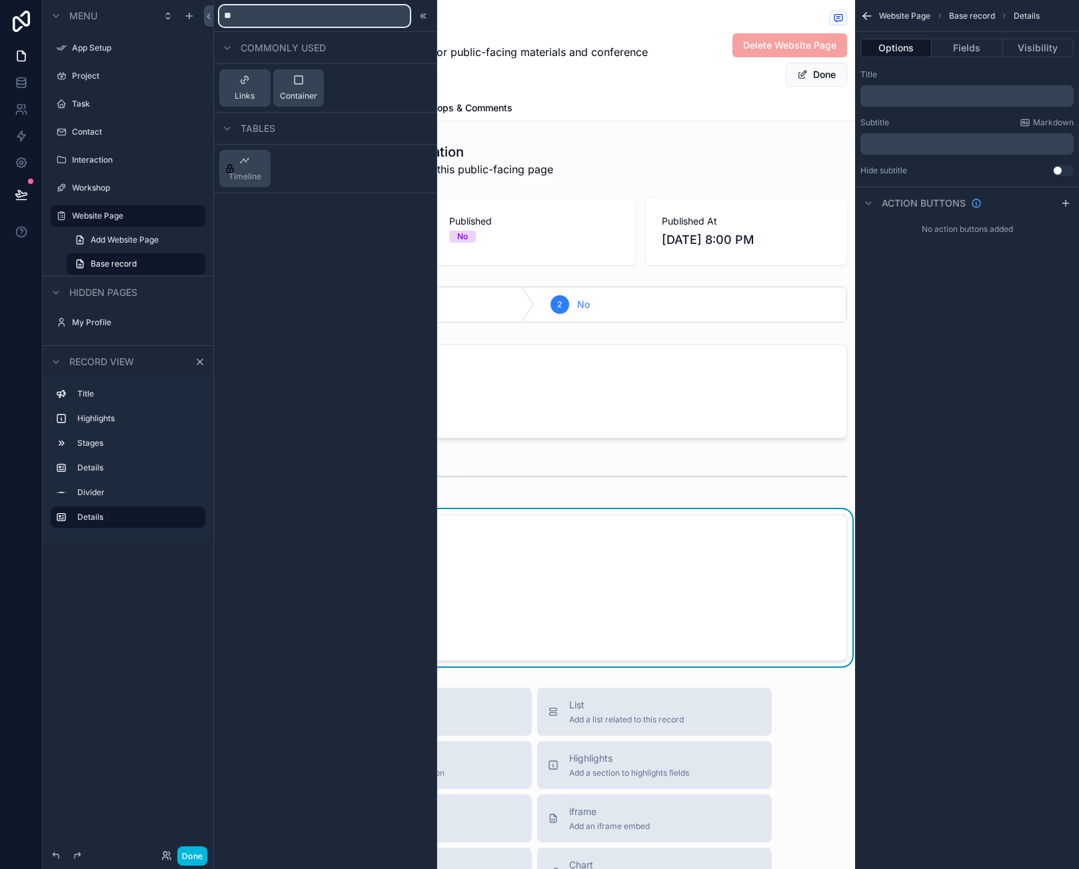
type input "*"
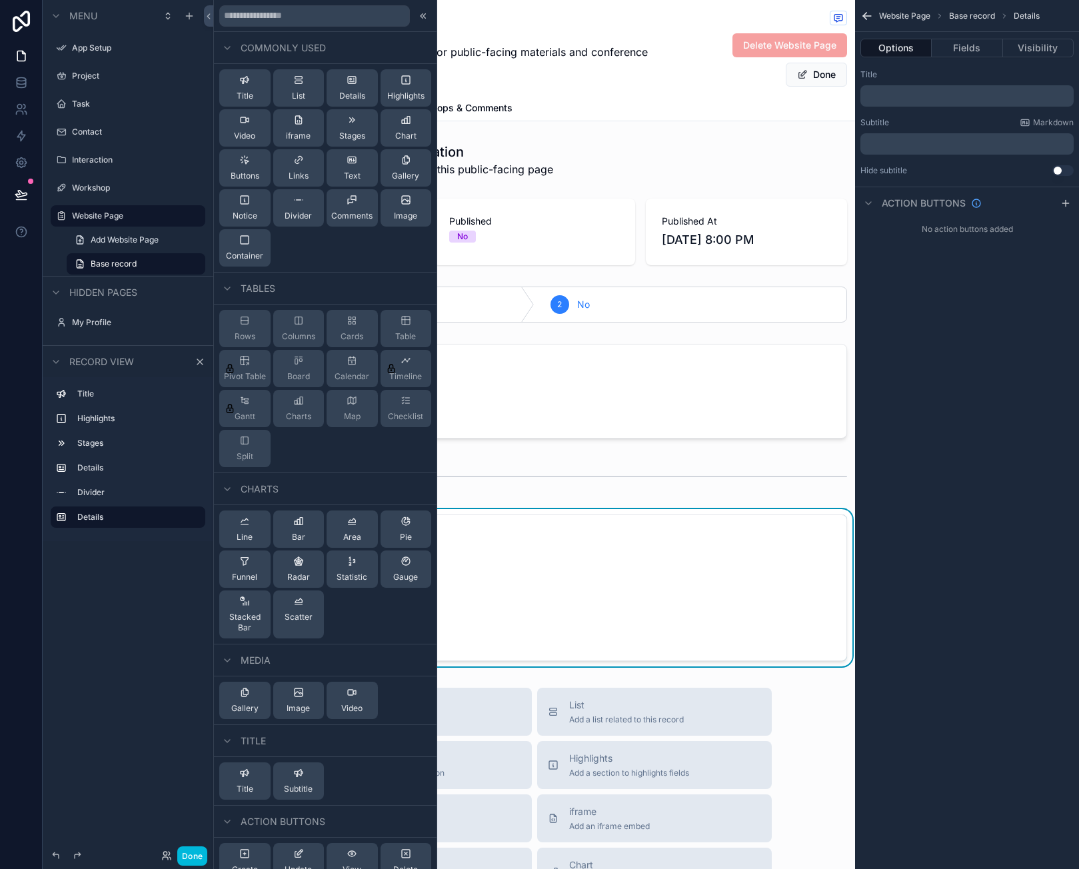
drag, startPoint x: 1056, startPoint y: 474, endPoint x: 1048, endPoint y: 470, distance: 8.3
click at [1053, 473] on div "Website Page Base record Details Options Fields Visibility Title ﻿ Subtitle Mar…" at bounding box center [967, 434] width 224 height 869
click at [418, 13] on icon at bounding box center [423, 16] width 11 height 11
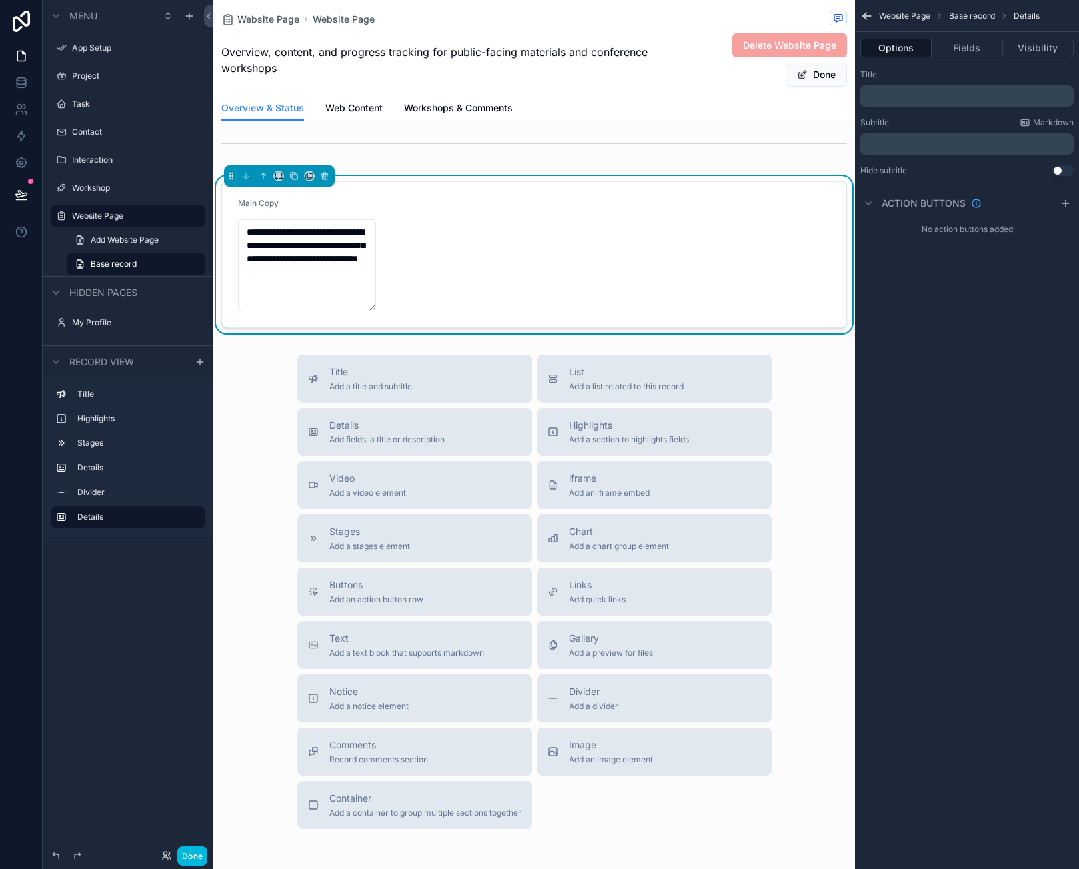
scroll to position [400, 0]
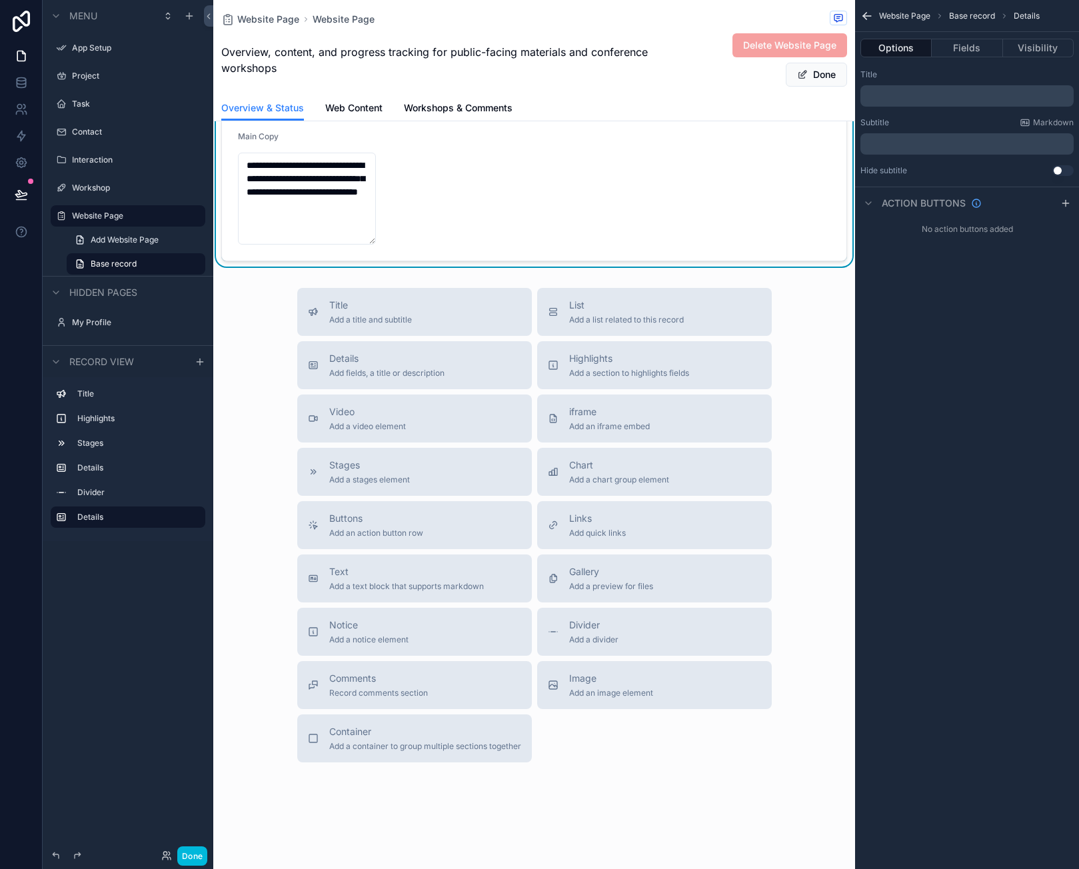
click at [385, 580] on div "Text Add a text block that supports markdown" at bounding box center [406, 578] width 155 height 27
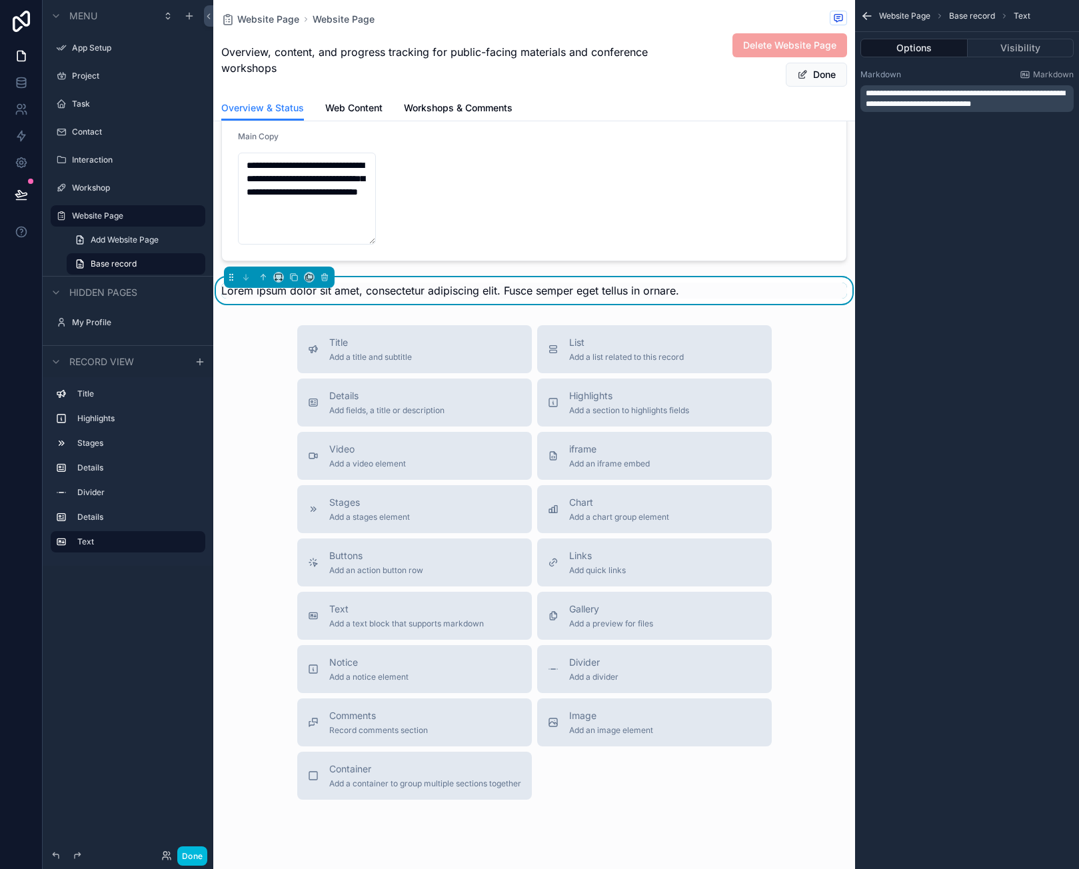
scroll to position [256, 0]
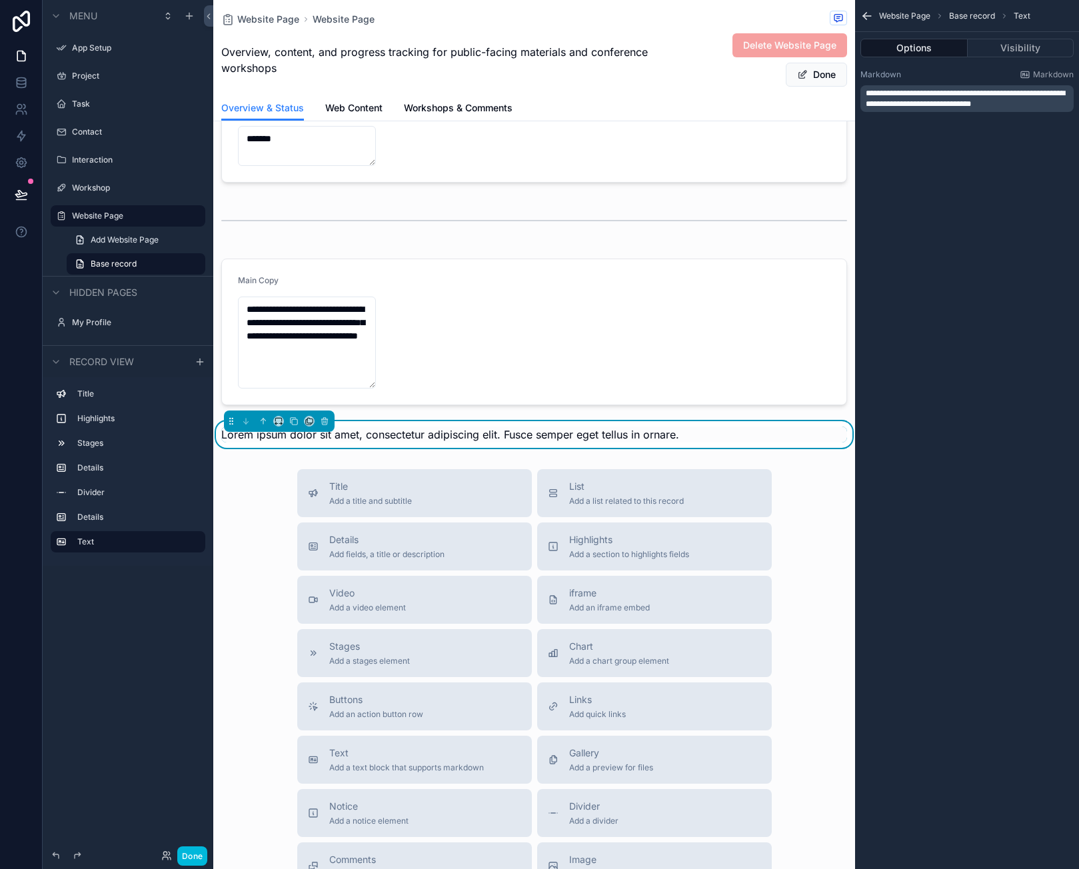
click at [493, 437] on span "Lorem ipsum dolor sit amet, consectetur adipiscing elit. Fusce semper eget tell…" at bounding box center [450, 434] width 458 height 13
click at [380, 430] on span "Lorem ipsum dolor sit amet, consectetur adipiscing elit. Fusce semper eget tell…" at bounding box center [450, 434] width 458 height 13
click at [496, 428] on span "Lorem ipsum dolor sit amet, consectetur adipiscing elit. Fusce semper eget tell…" at bounding box center [450, 434] width 458 height 13
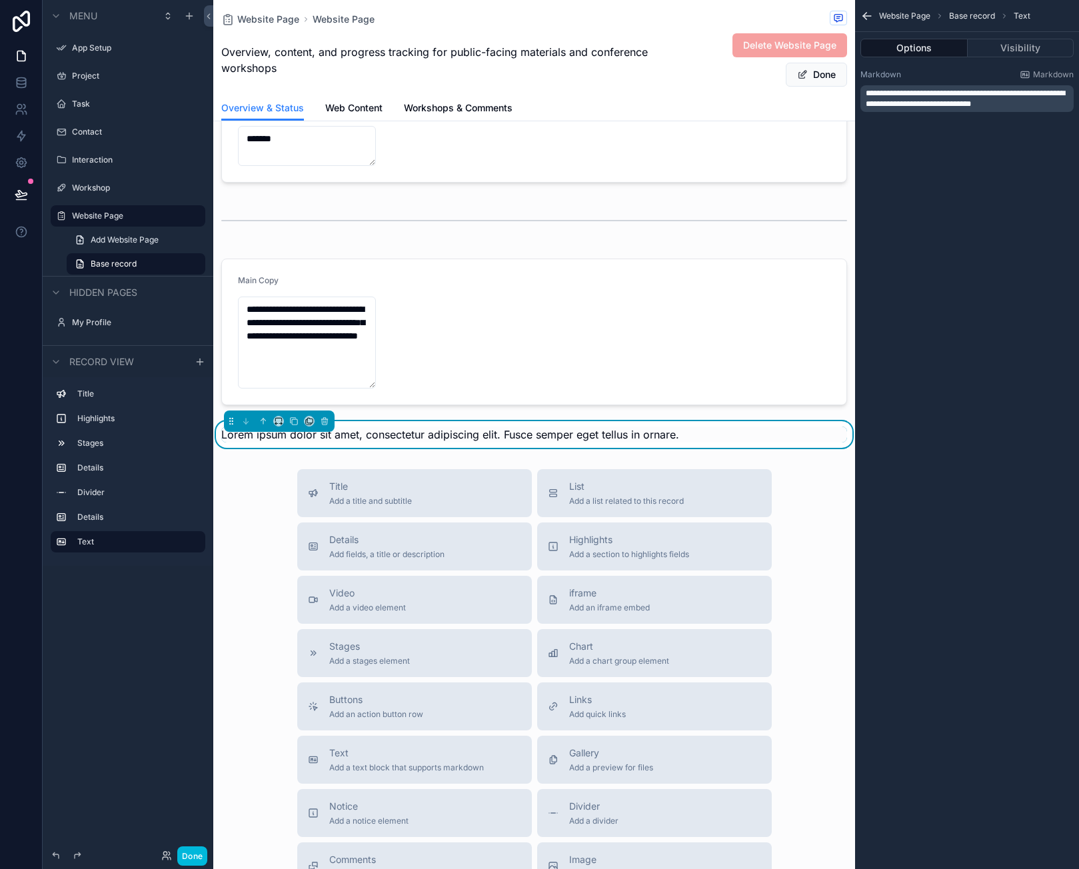
click at [799, 493] on div "Title Add a title and subtitle List Add a list related to this record Details A…" at bounding box center [534, 706] width 642 height 474
click at [968, 377] on div "**********" at bounding box center [967, 434] width 224 height 869
click at [1050, 77] on span "Markdown" at bounding box center [1053, 74] width 41 height 11
click at [886, 69] on label "Markdown" at bounding box center [880, 74] width 41 height 11
click at [925, 103] on span "**********" at bounding box center [965, 98] width 199 height 19
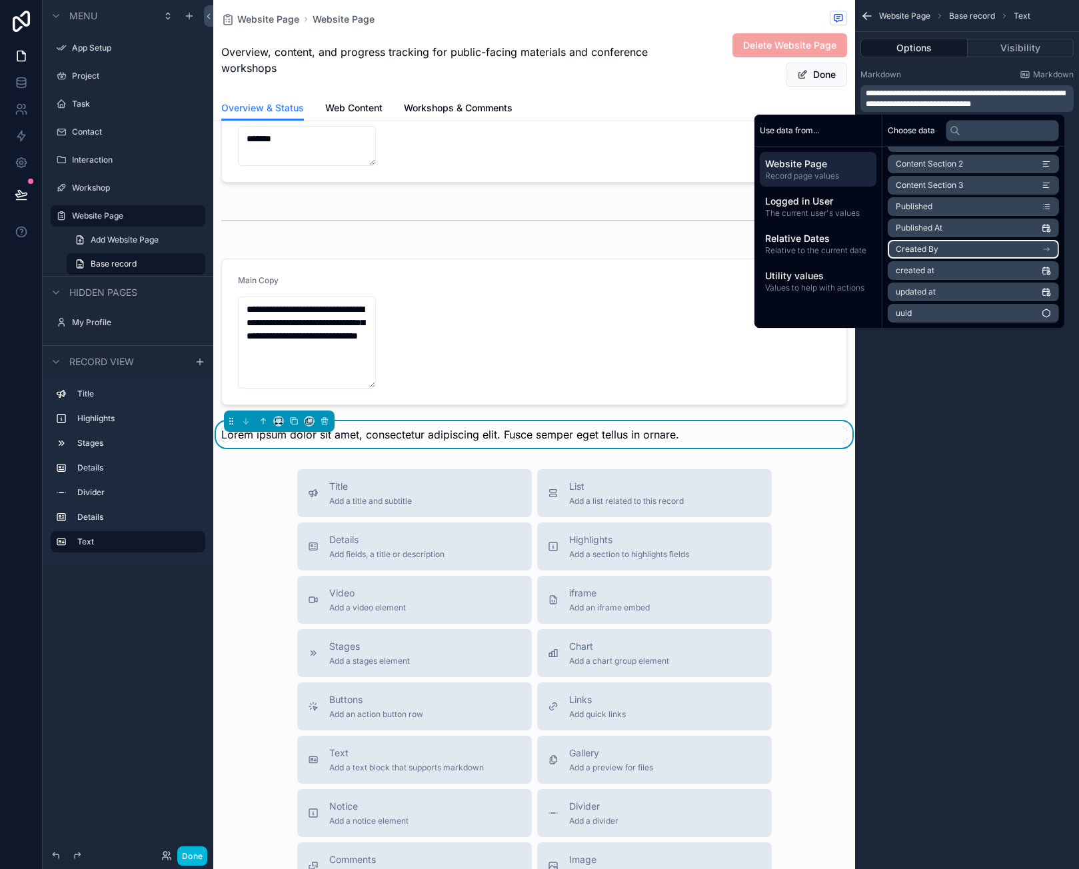
scroll to position [0, 0]
drag, startPoint x: 992, startPoint y: 392, endPoint x: 942, endPoint y: 246, distance: 155.1
click at [992, 389] on div "**********" at bounding box center [967, 434] width 224 height 869
